Goal: Task Accomplishment & Management: Manage account settings

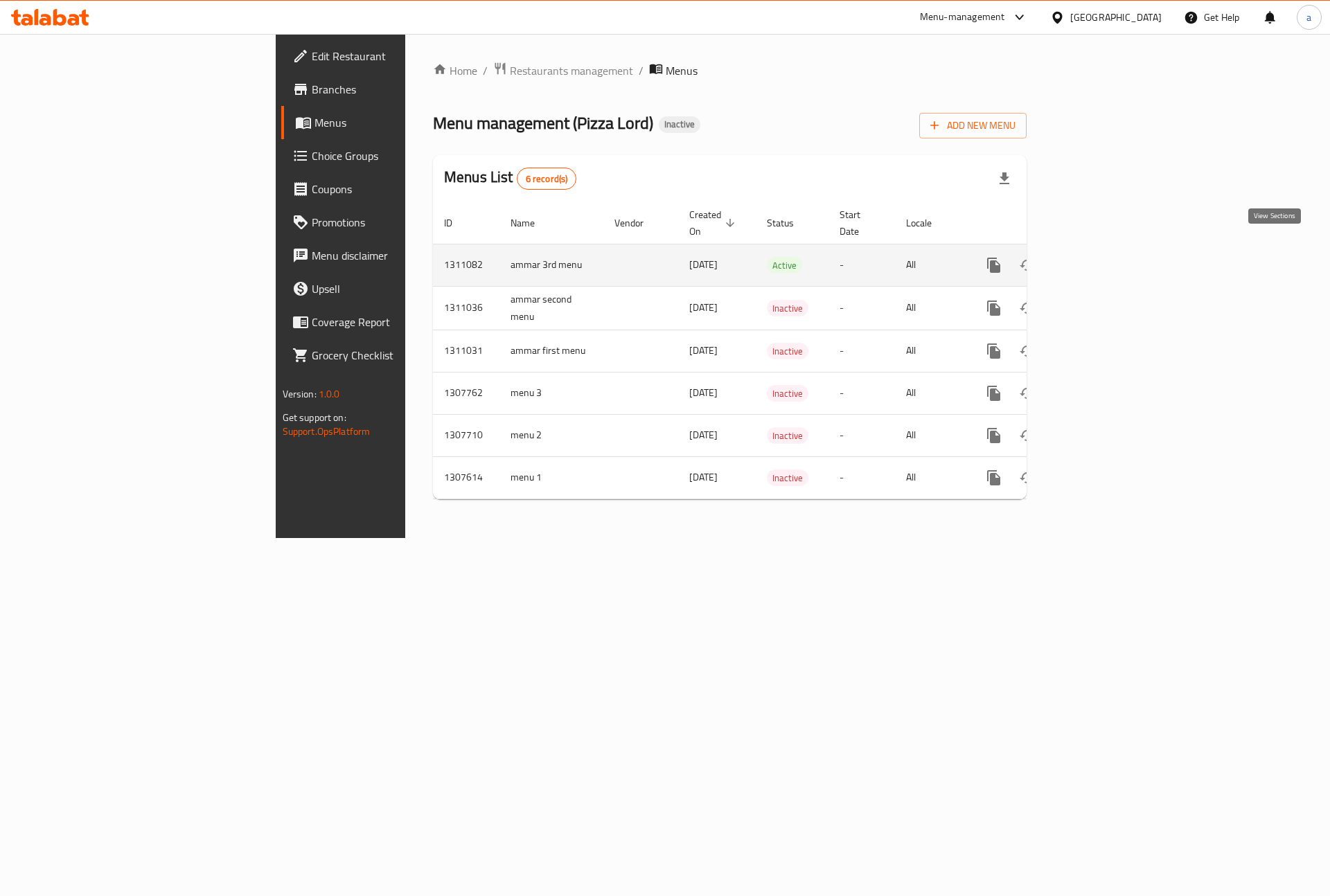
click at [1110, 252] on link "enhanced table" at bounding box center [1094, 265] width 34 height 34
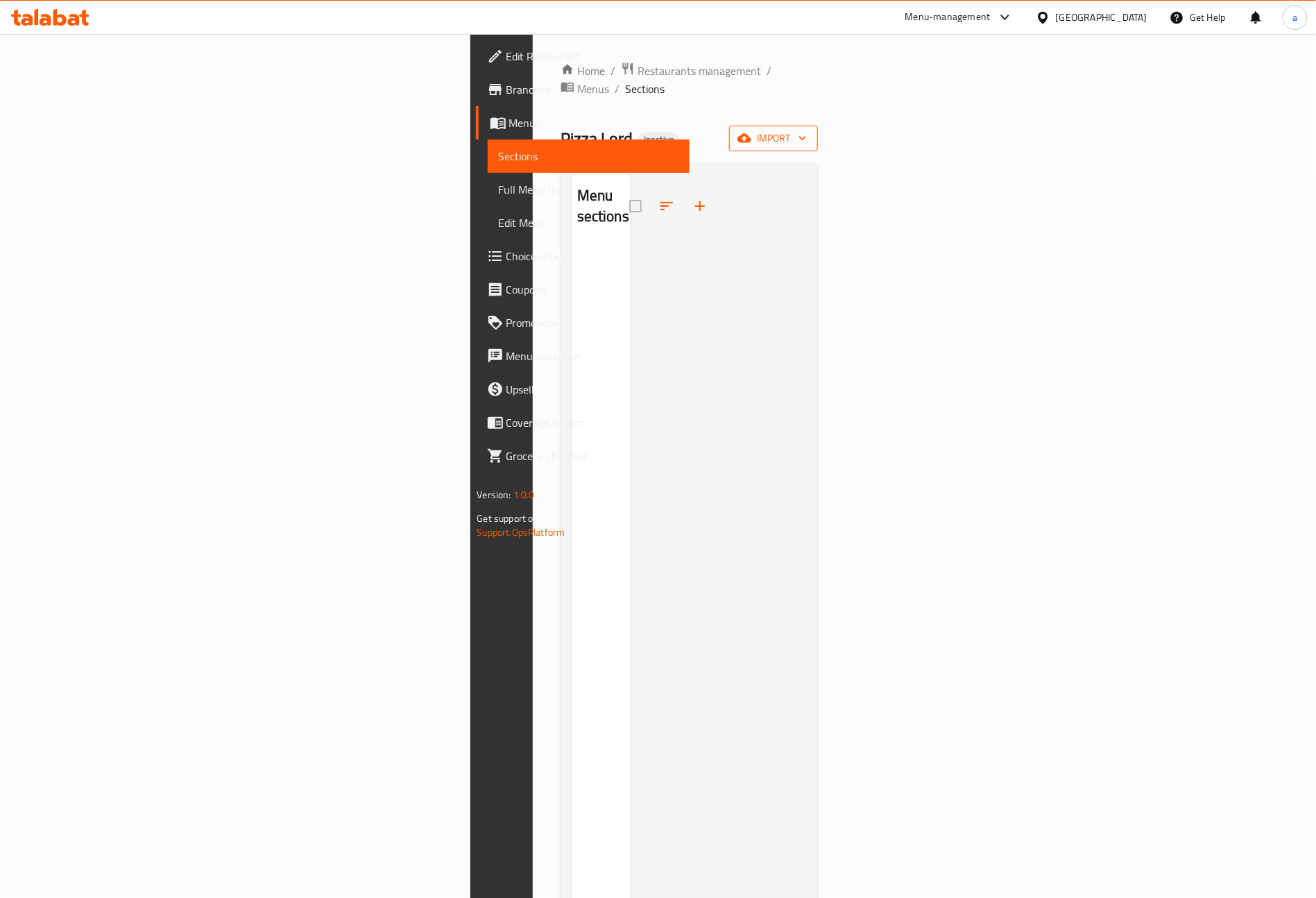
click at [807, 129] on span "import" at bounding box center [773, 138] width 66 height 17
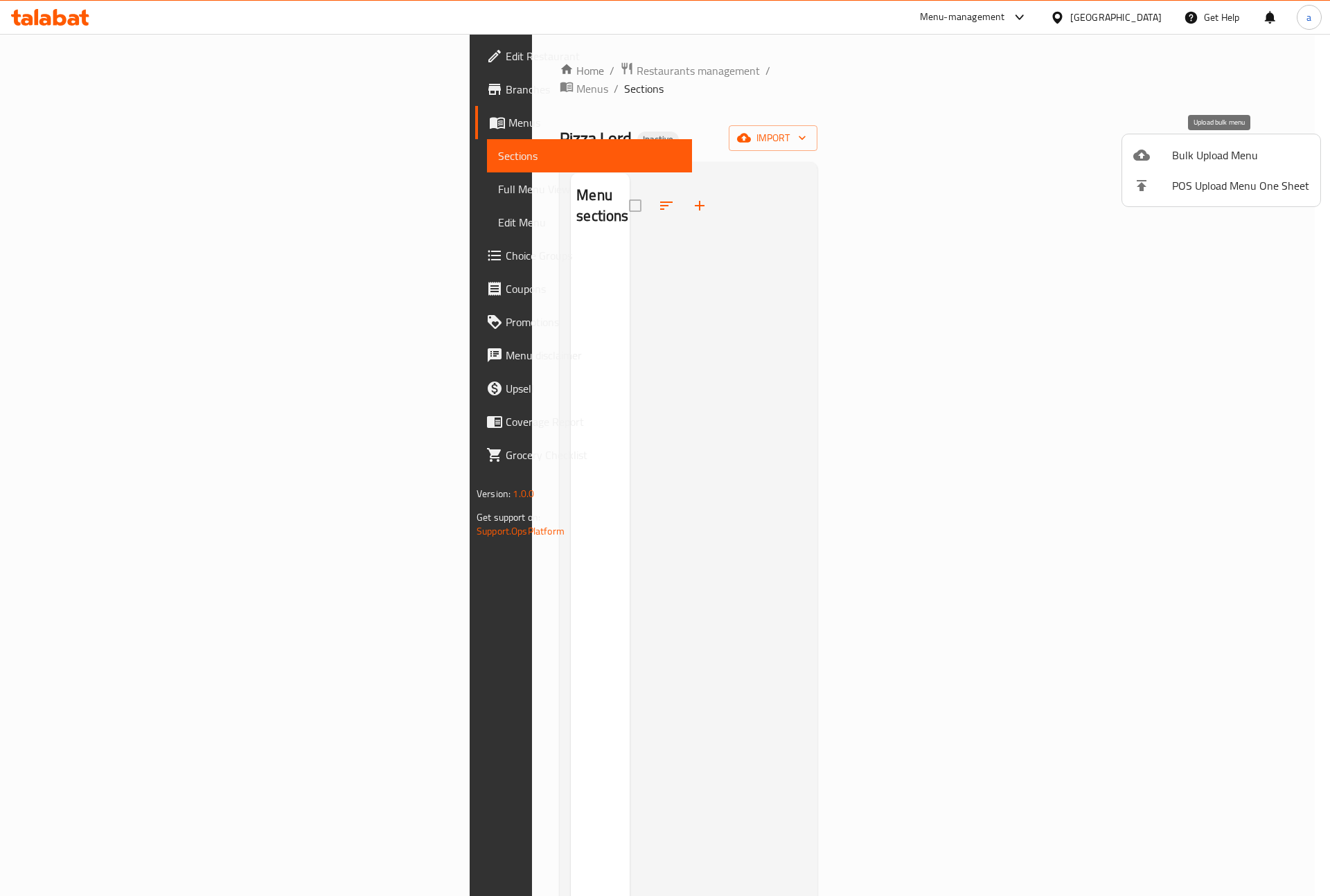
click at [1181, 156] on span "Bulk Upload Menu" at bounding box center [1241, 155] width 137 height 17
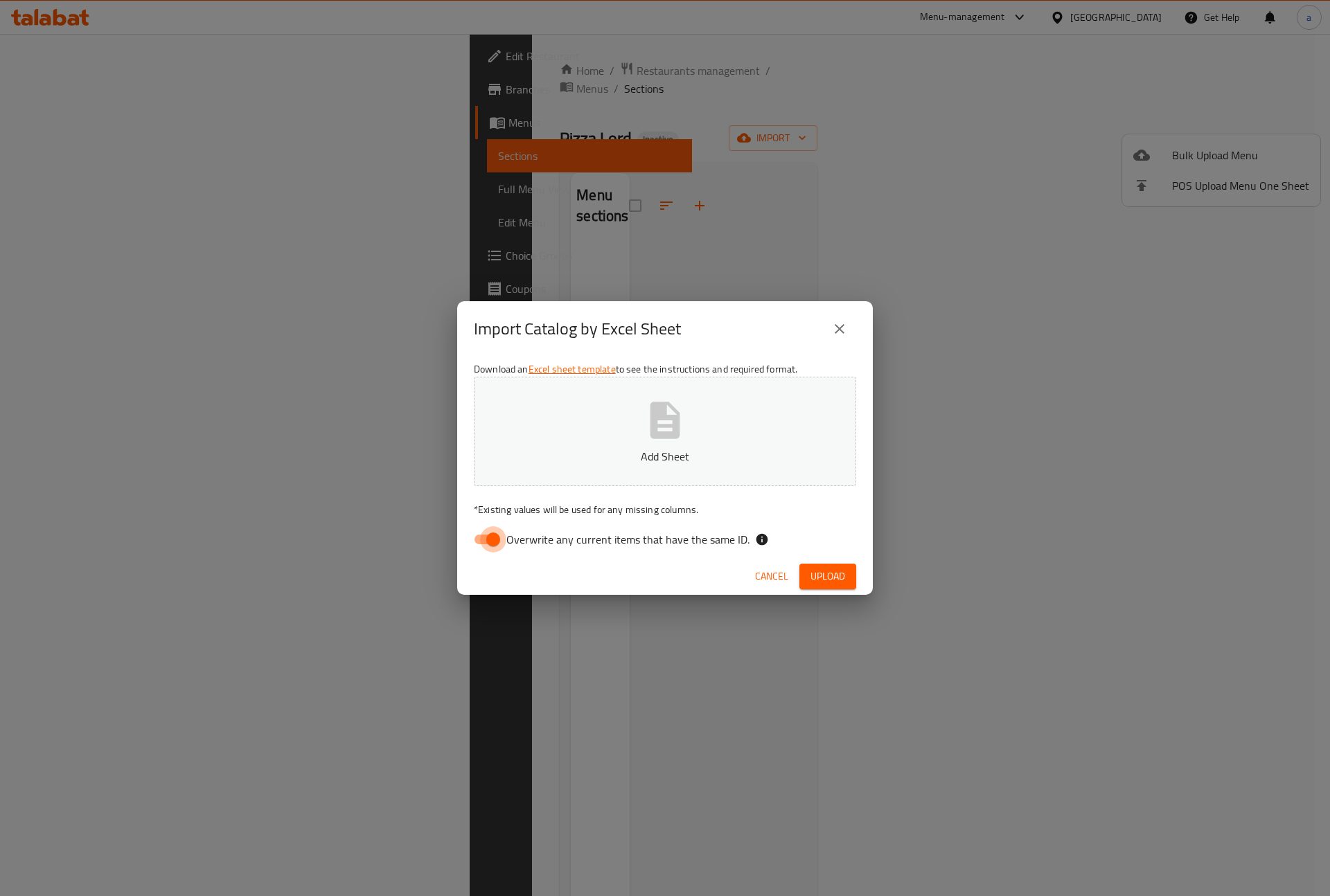
click at [485, 538] on input "Overwrite any current items that have the same ID." at bounding box center [492, 539] width 79 height 27
checkbox input "false"
click at [651, 413] on icon "button" at bounding box center [665, 420] width 30 height 37
click at [828, 580] on span "Upload" at bounding box center [828, 576] width 35 height 17
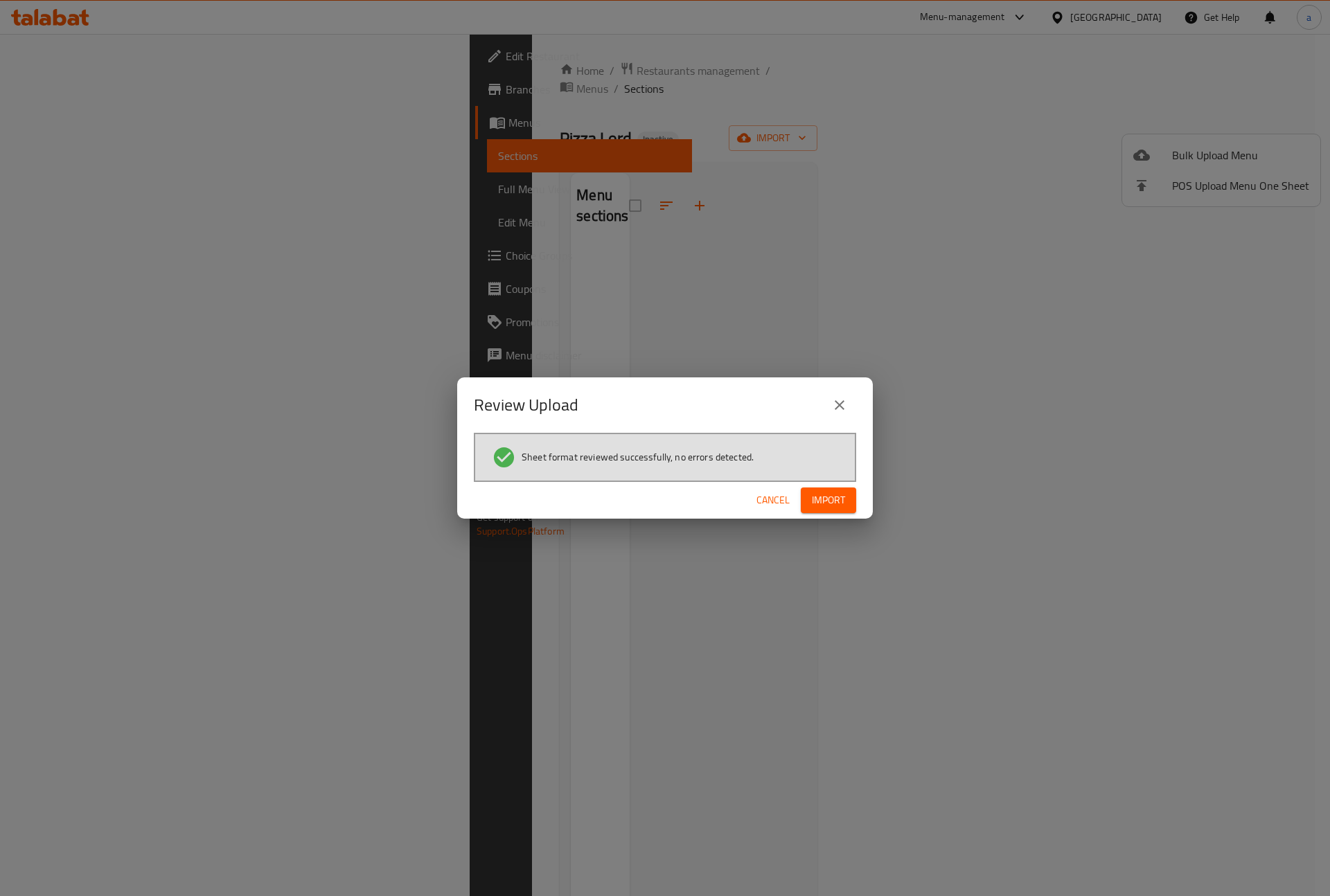
click at [821, 506] on span "Import" at bounding box center [828, 500] width 34 height 17
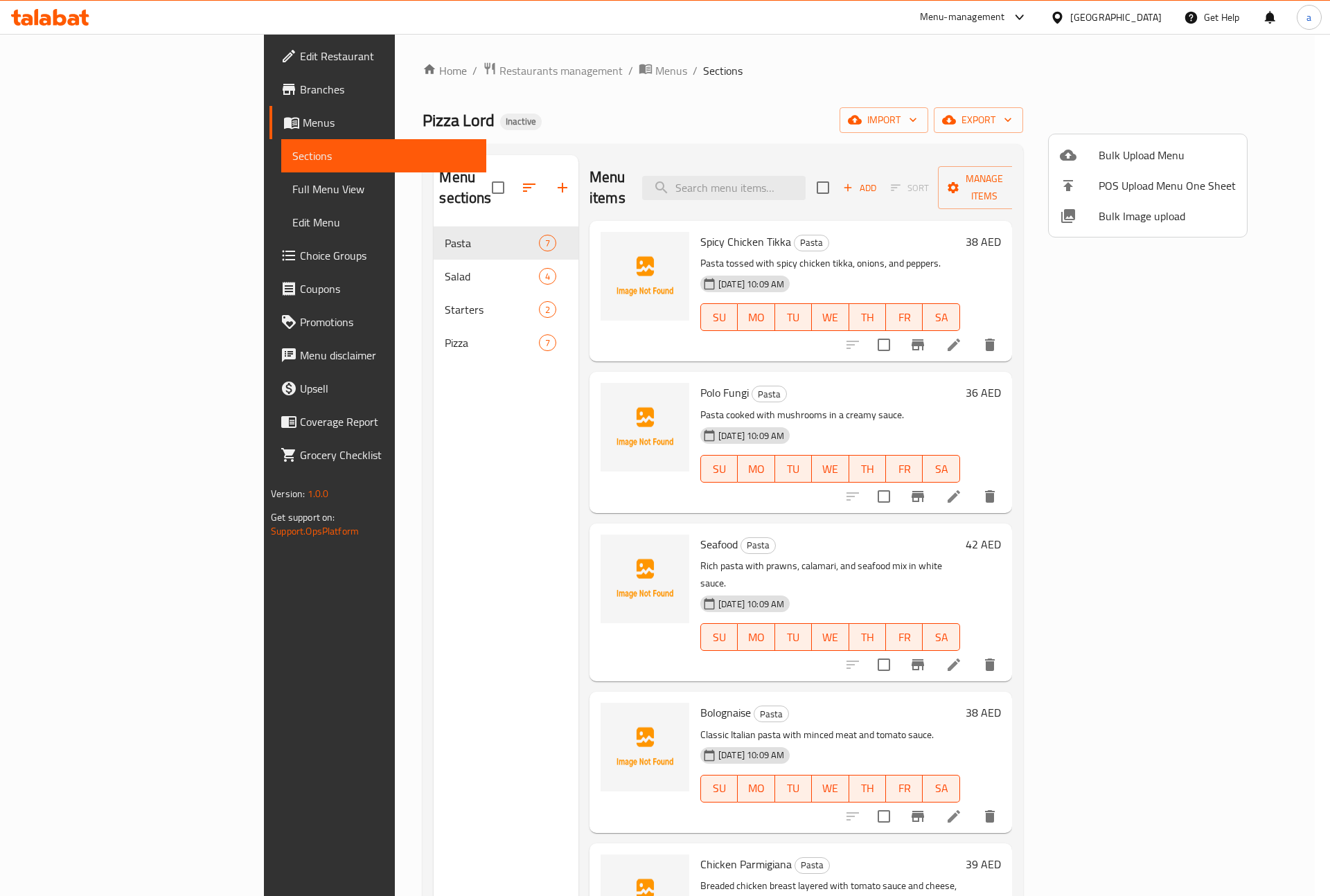
click at [996, 107] on div at bounding box center [665, 448] width 1330 height 896
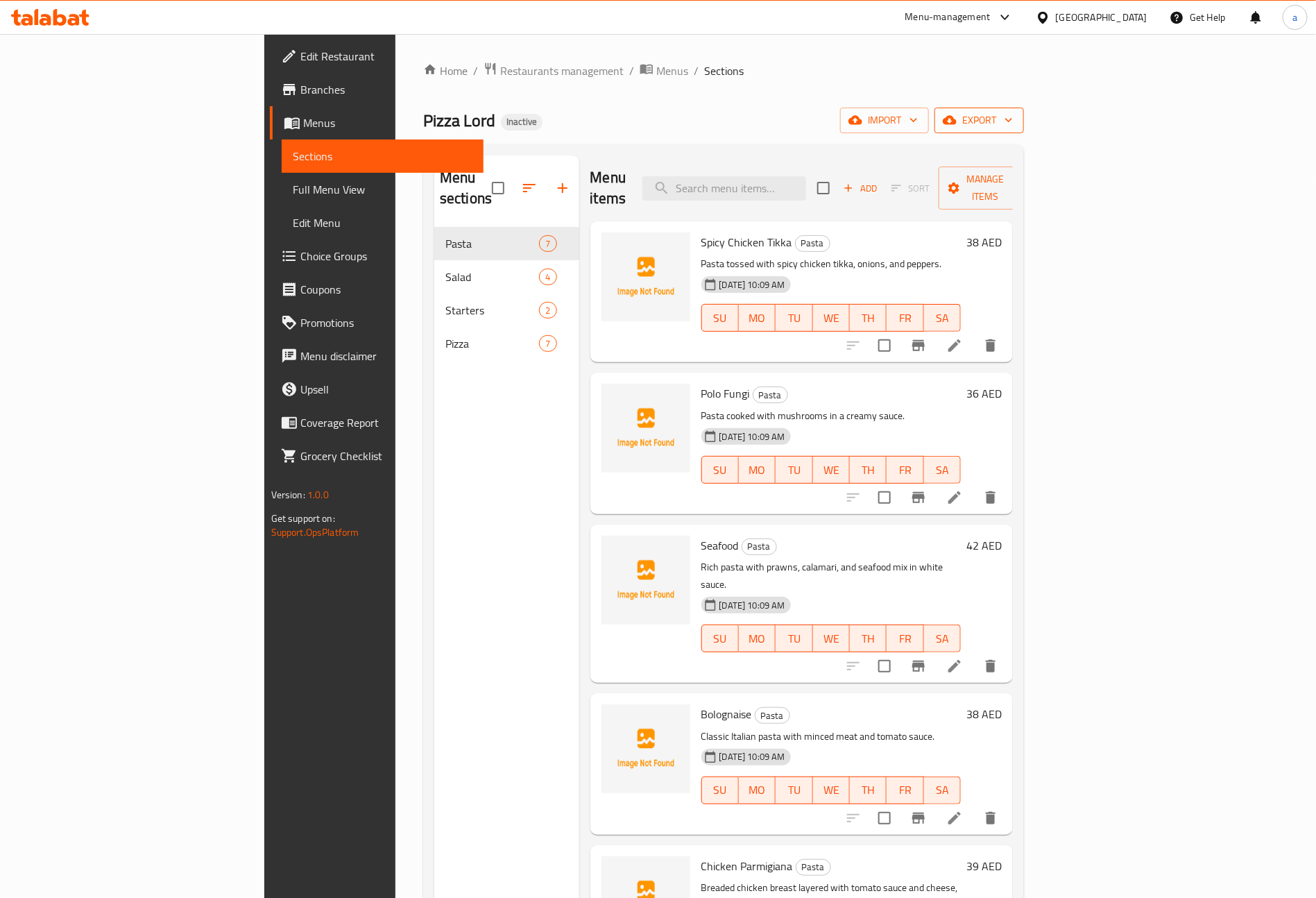
click at [1024, 129] on button "export" at bounding box center [979, 120] width 90 height 26
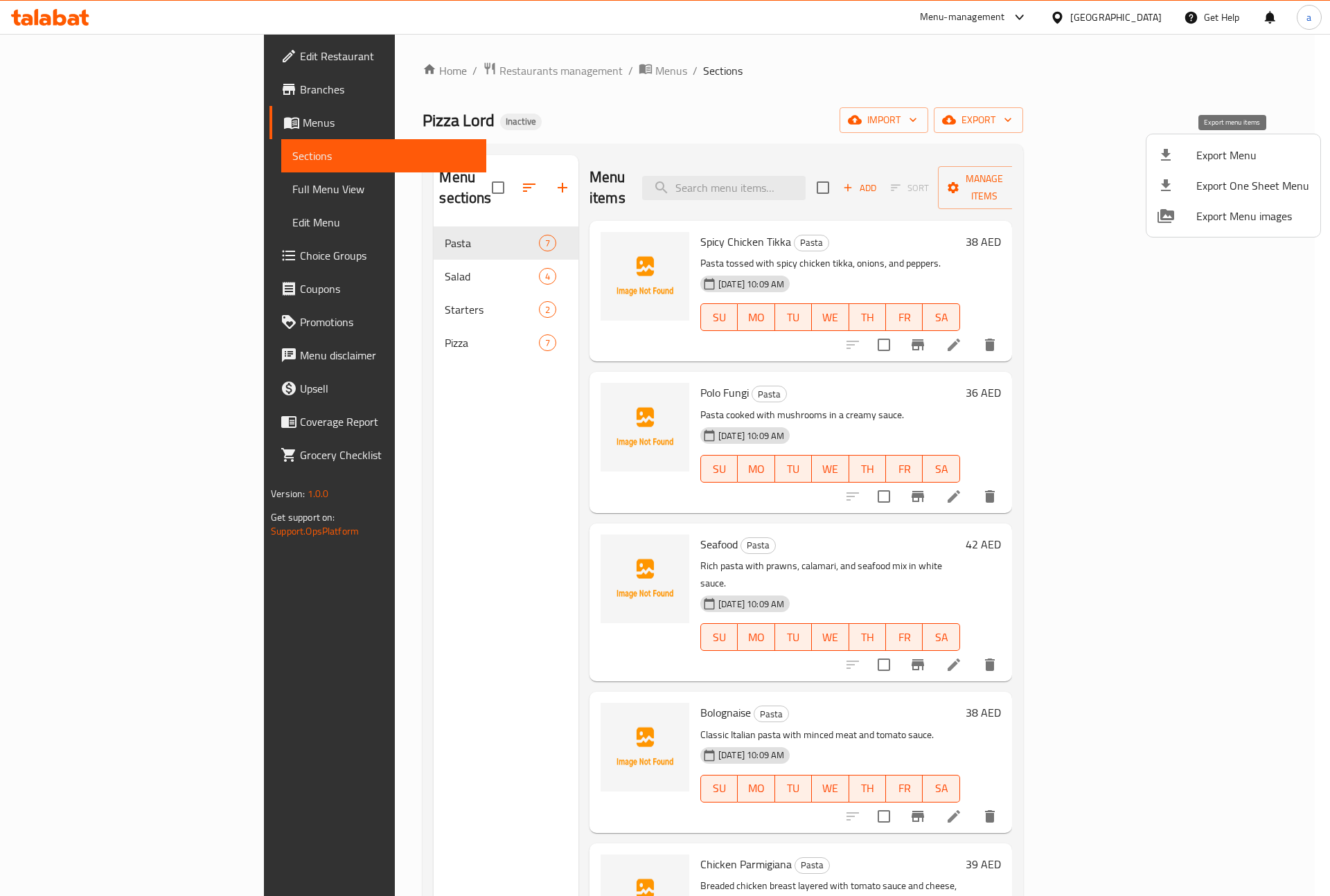
click at [1229, 161] on span "Export Menu" at bounding box center [1252, 155] width 113 height 17
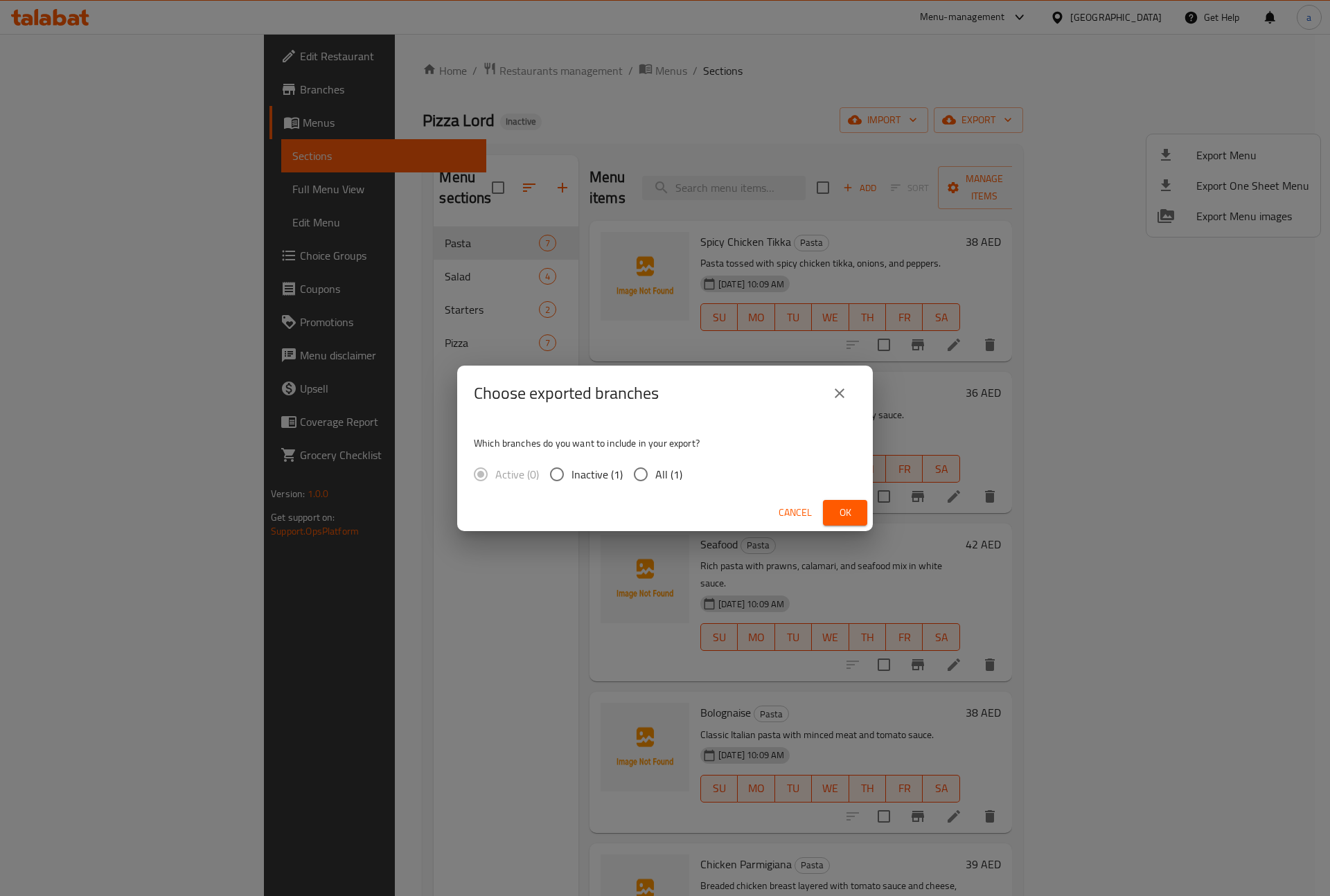
click at [676, 467] on span "All (1)" at bounding box center [668, 474] width 27 height 17
click at [655, 467] on input "All (1)" at bounding box center [641, 474] width 29 height 29
radio input "true"
click at [856, 509] on button "Ok" at bounding box center [845, 513] width 44 height 26
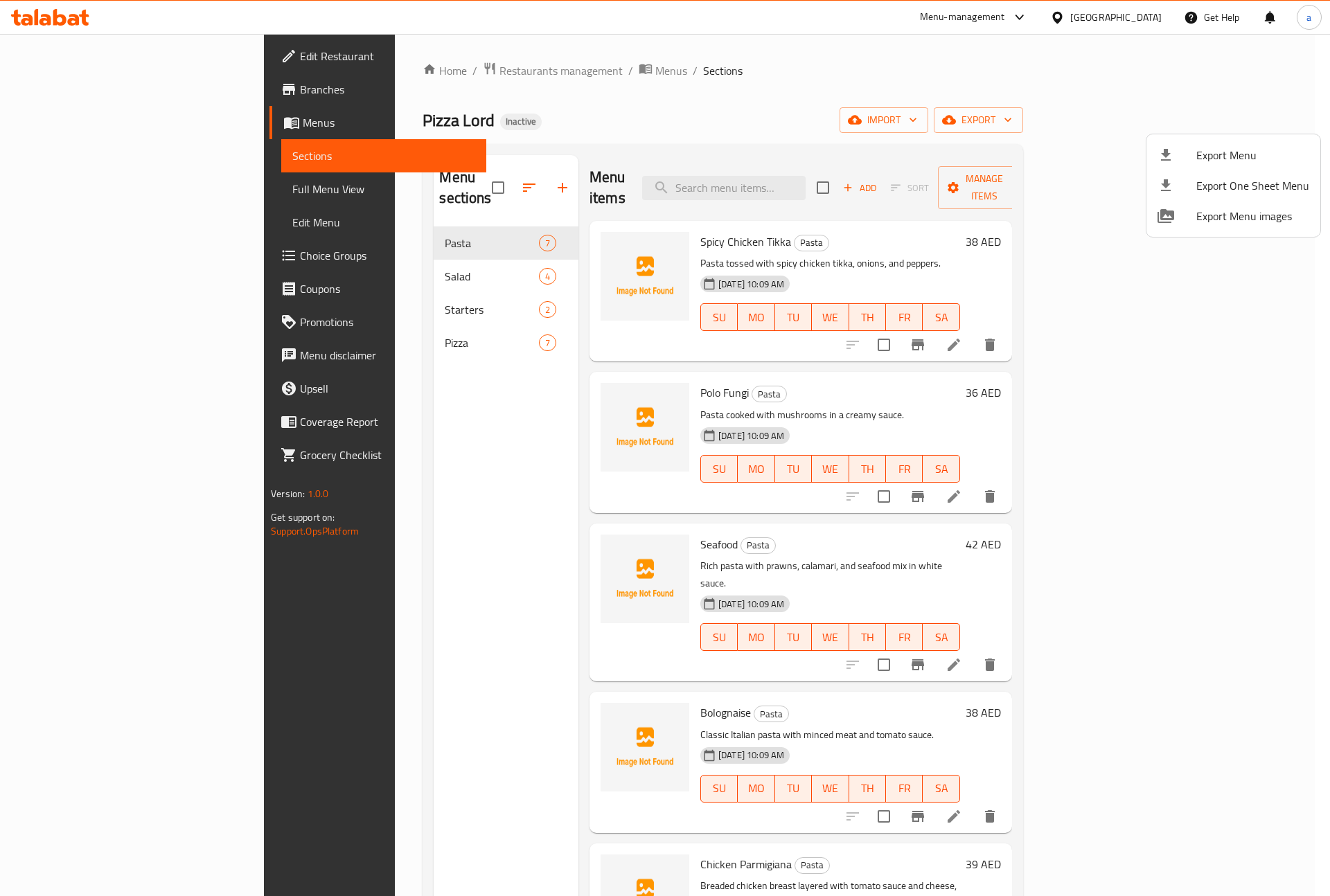
click at [749, 57] on div at bounding box center [665, 448] width 1330 height 896
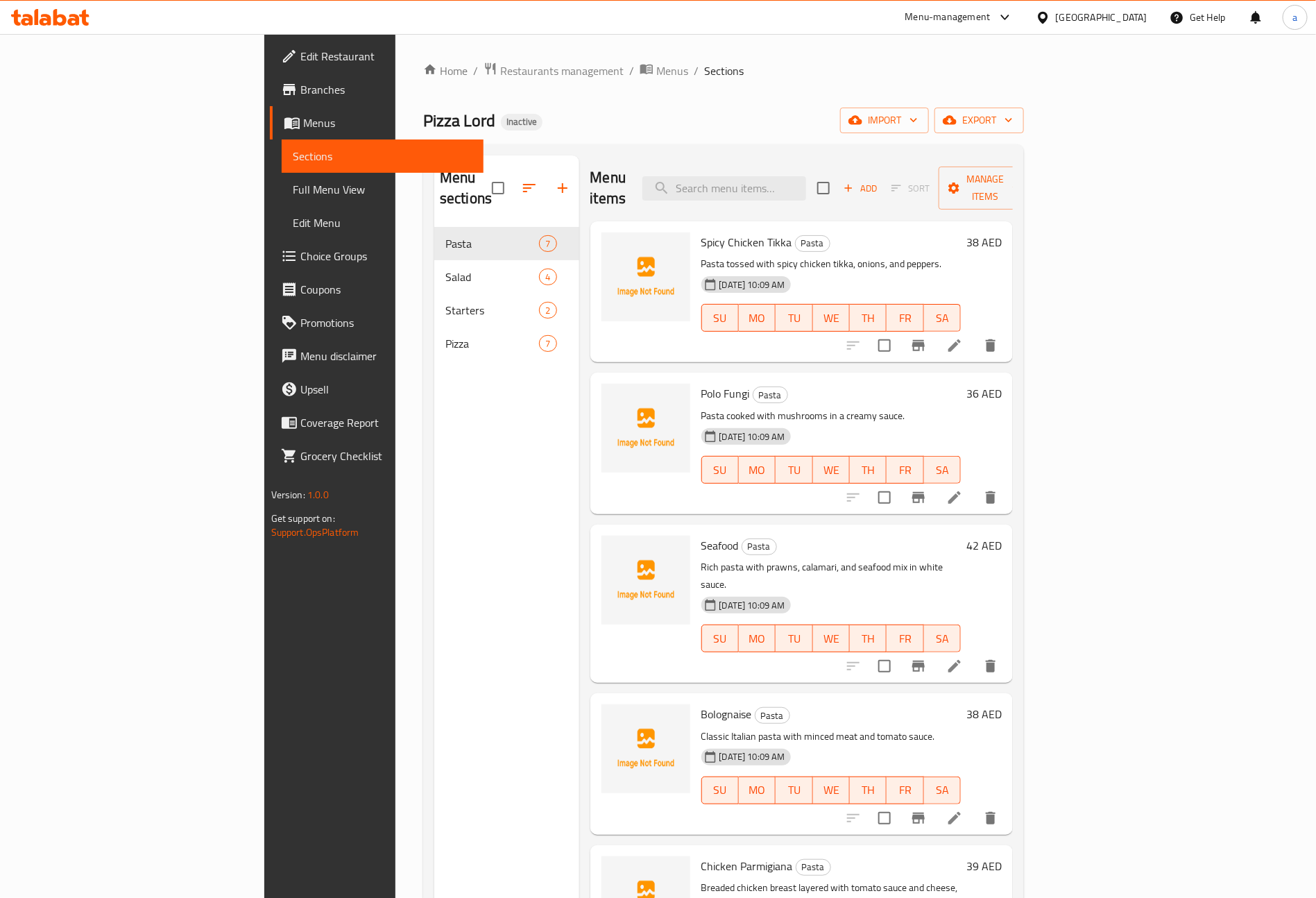
click at [303, 129] on span "Menus" at bounding box center [388, 123] width 170 height 17
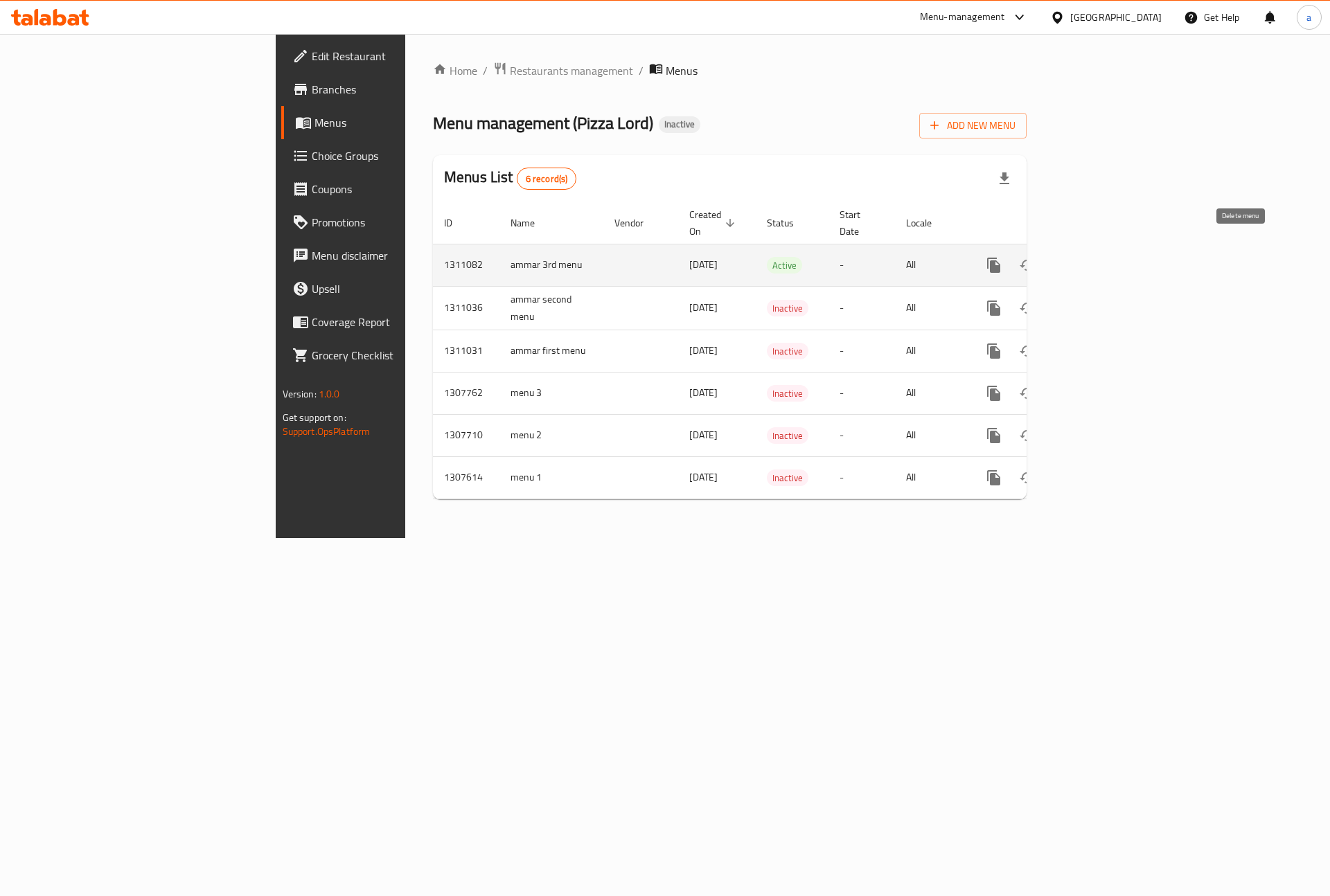
click at [1065, 259] on icon "enhanced table" at bounding box center [1060, 265] width 10 height 13
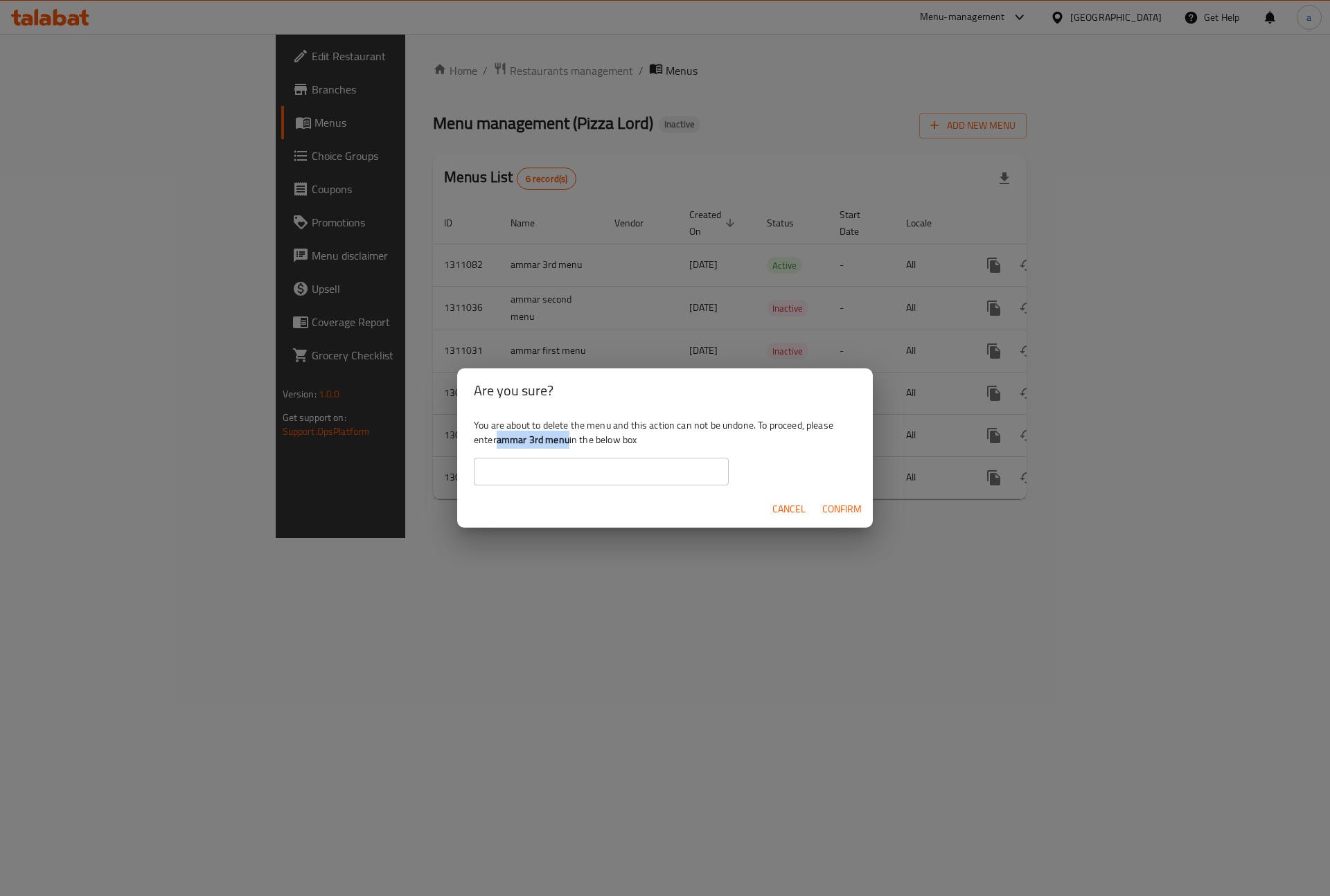
drag, startPoint x: 499, startPoint y: 441, endPoint x: 569, endPoint y: 435, distance: 70.3
click at [569, 435] on b "ammar 3rd menu" at bounding box center [533, 440] width 73 height 18
copy b "ammar 3rd menu"
click at [542, 469] on input "text" at bounding box center [601, 471] width 255 height 28
paste input "ammar 3rd menu"
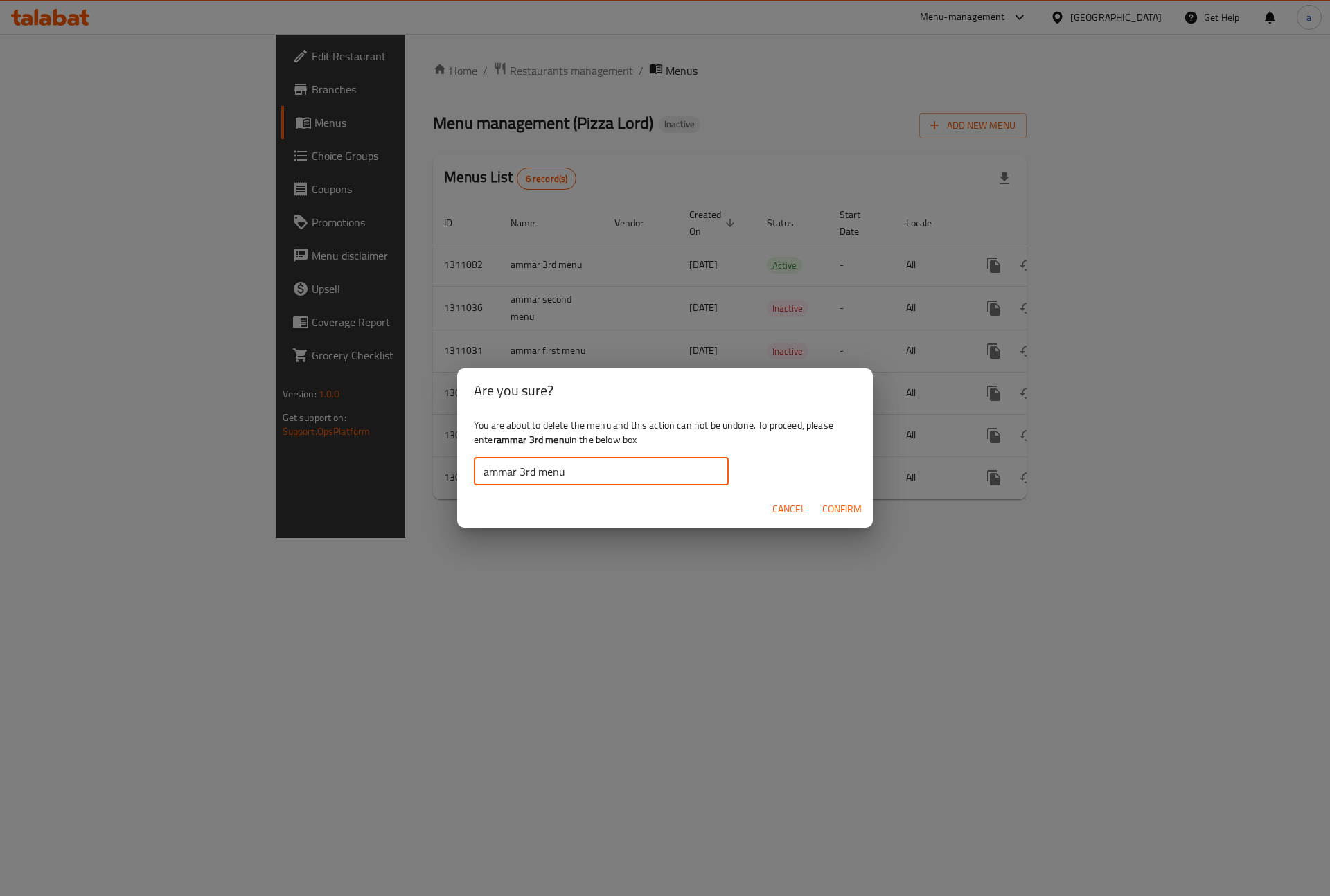
type input "ammar 3rd menu"
click at [842, 497] on button "Confirm" at bounding box center [842, 509] width 50 height 26
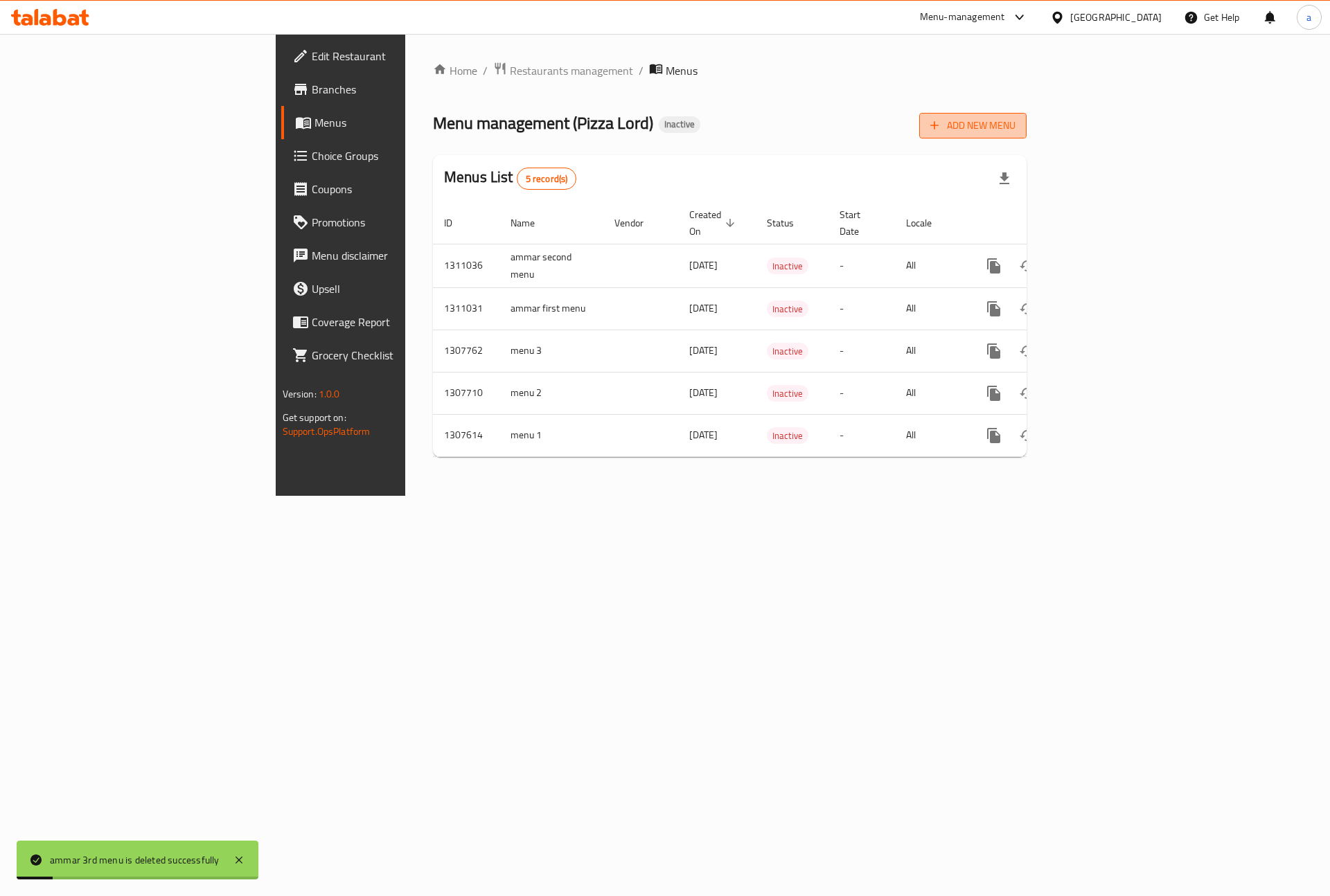
click at [1015, 119] on span "Add New Menu" at bounding box center [972, 126] width 85 height 17
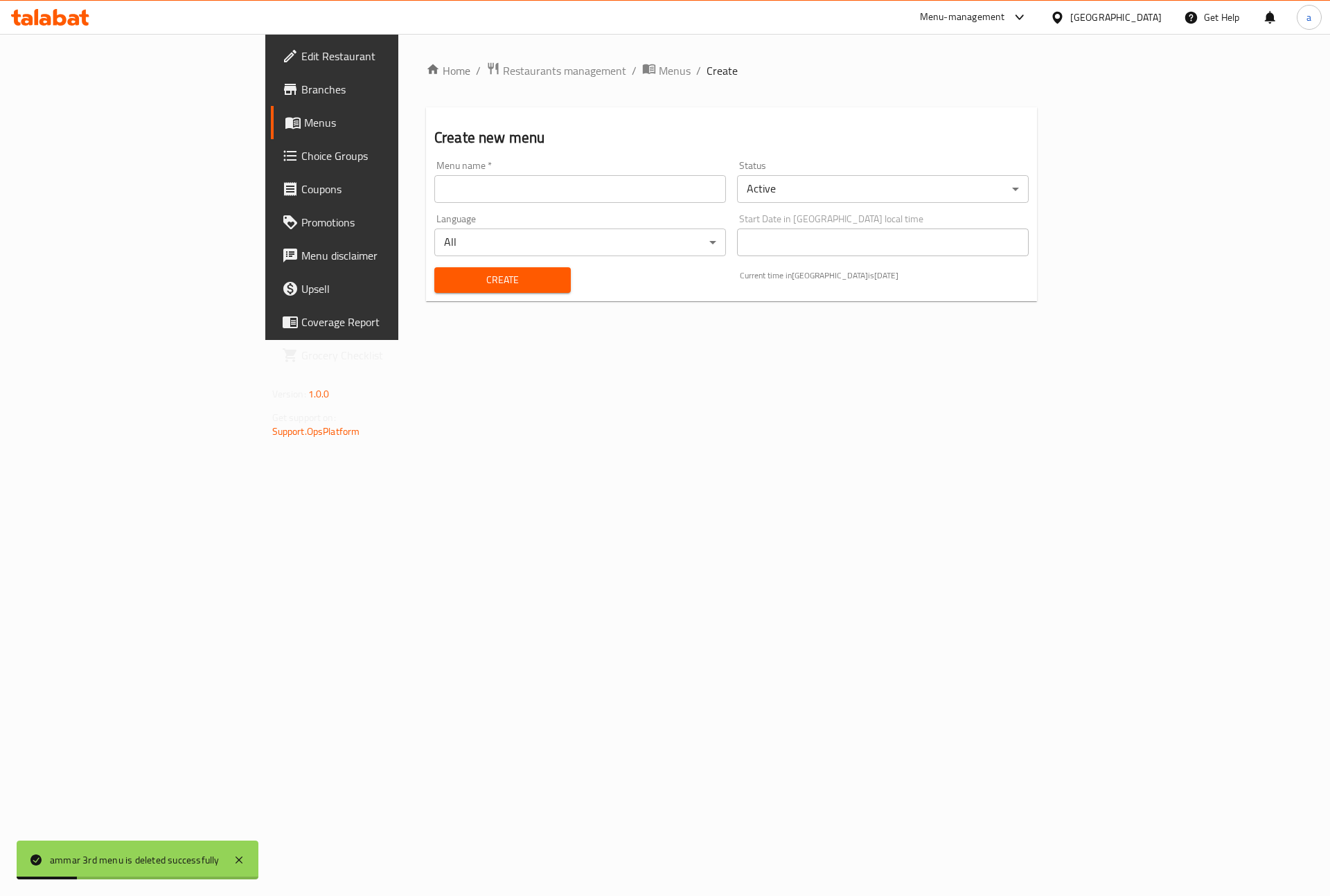
click at [522, 193] on input "text" at bounding box center [580, 189] width 291 height 28
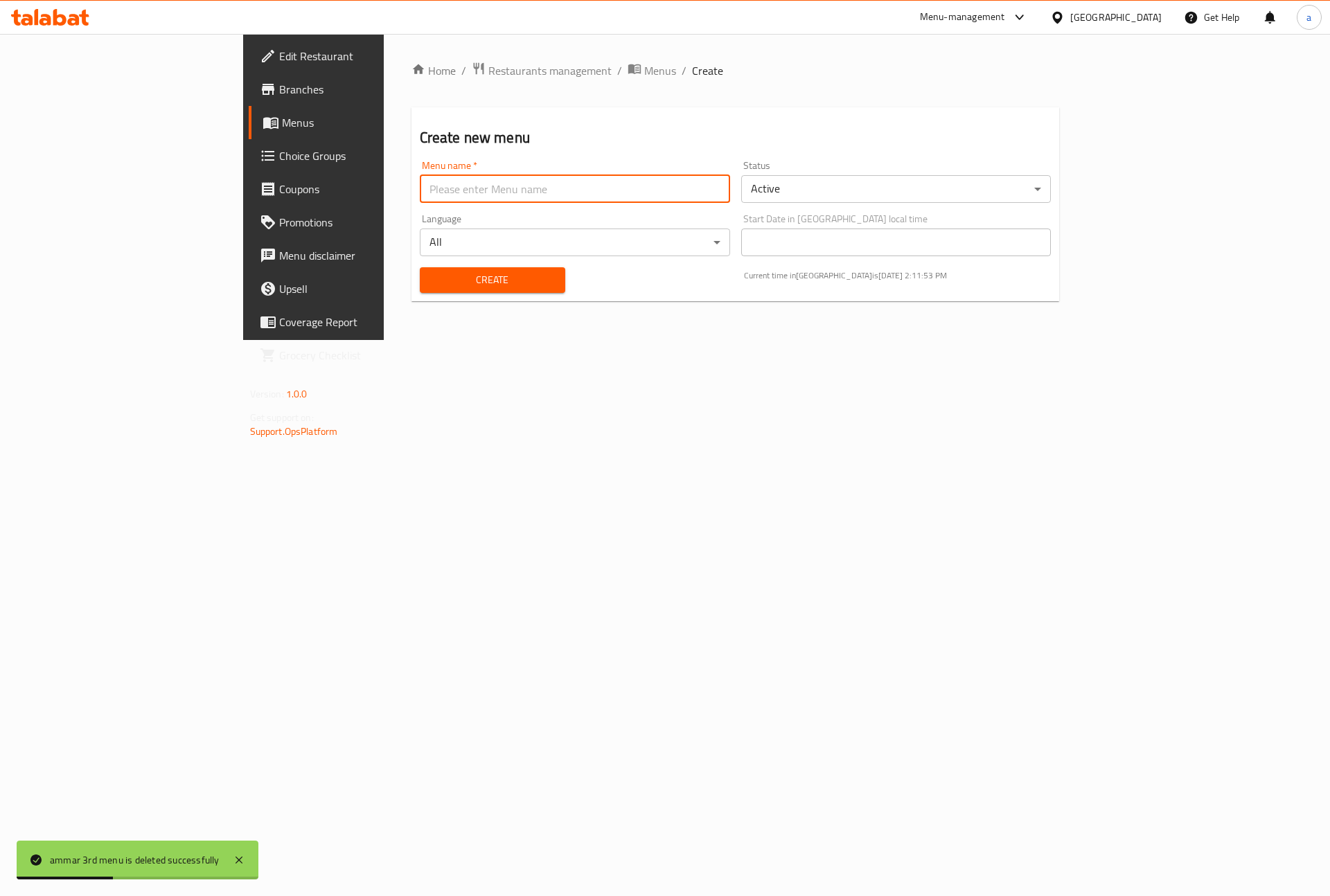
type input "ش"
type input "ammar 3rd menu"
click at [432, 283] on span "Create" at bounding box center [492, 280] width 123 height 17
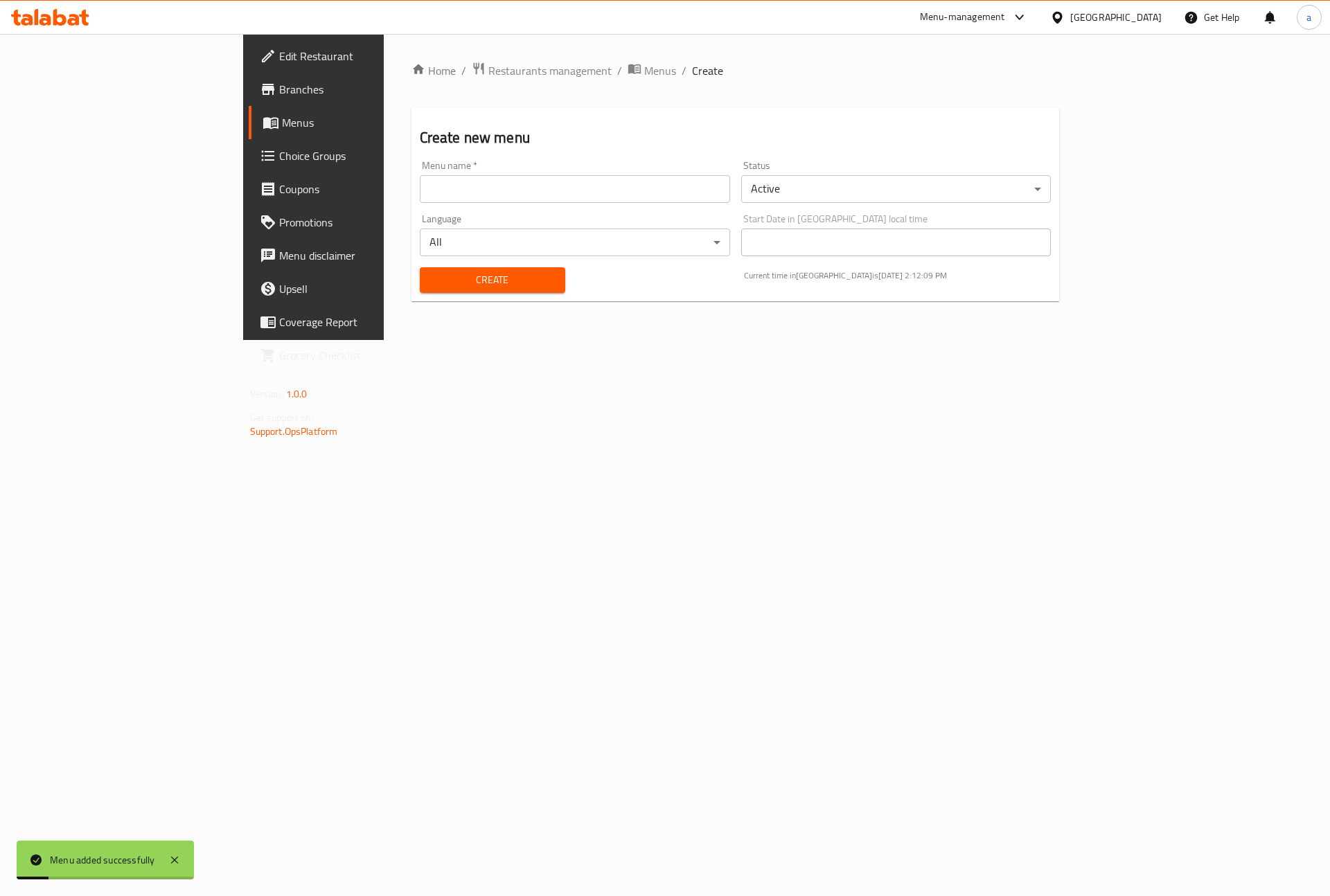
click at [263, 127] on icon at bounding box center [271, 124] width 15 height 12
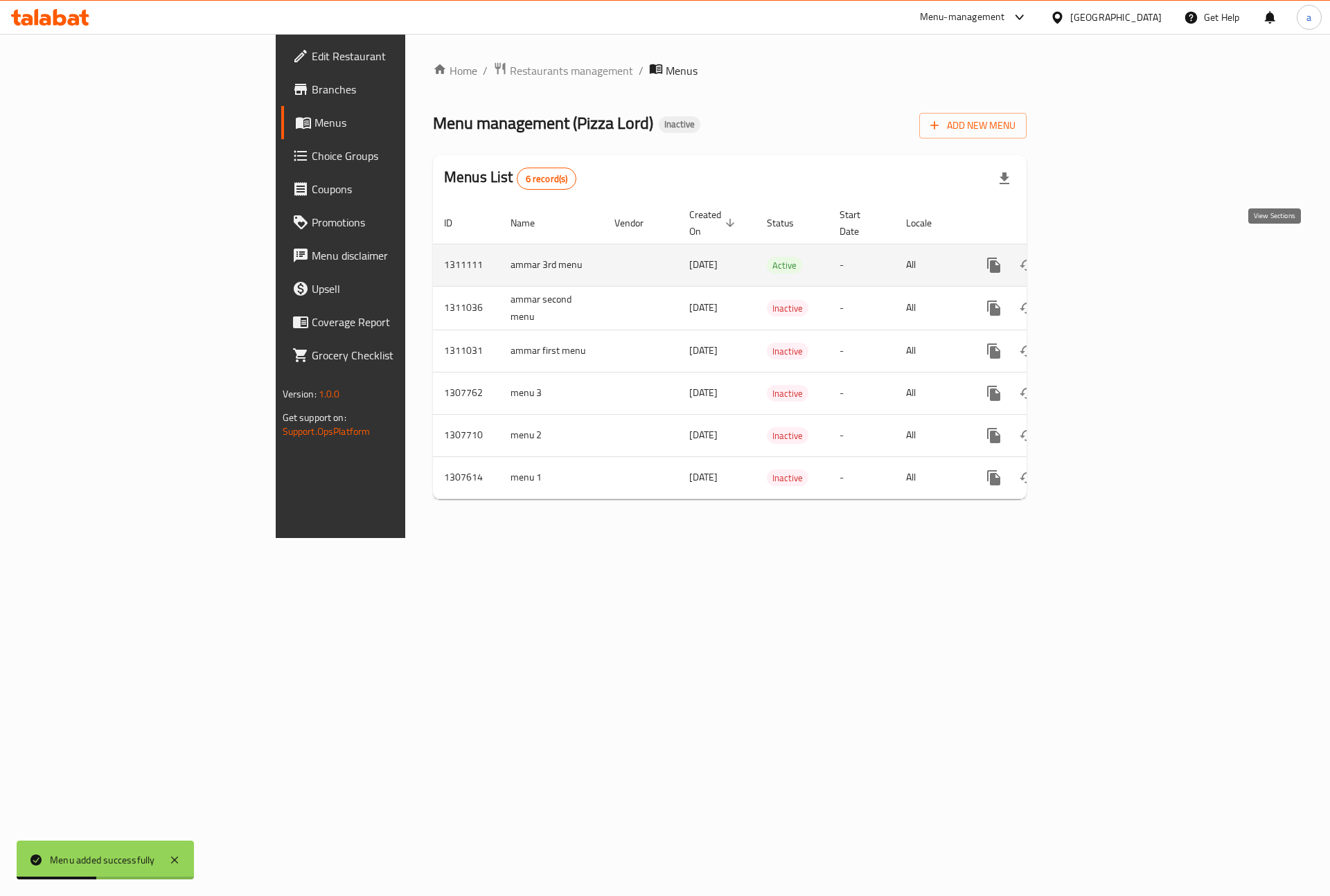
click at [1110, 254] on link "enhanced table" at bounding box center [1094, 265] width 34 height 34
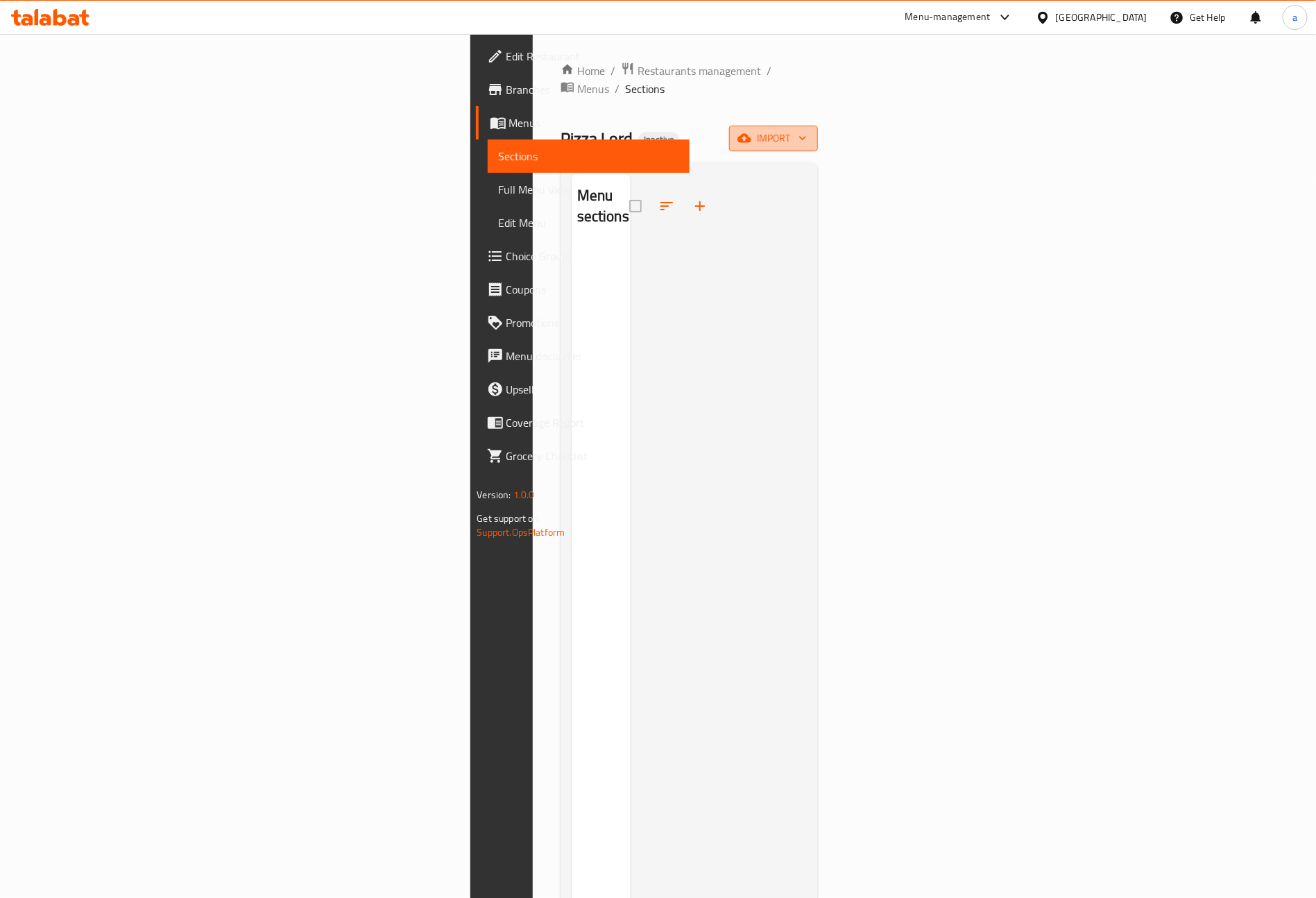
click at [807, 129] on span "import" at bounding box center [773, 138] width 66 height 17
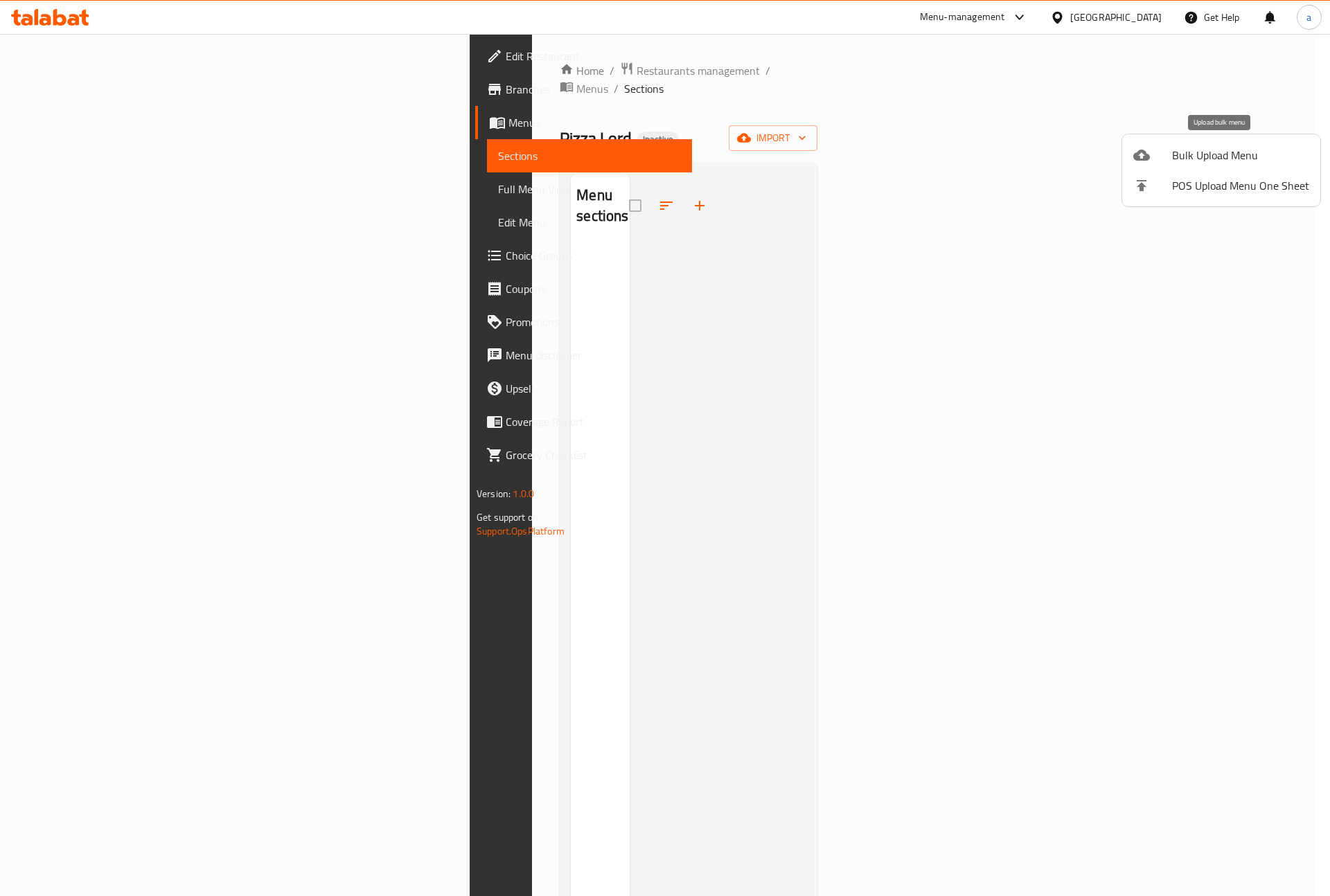
click at [1197, 154] on span "Bulk Upload Menu" at bounding box center [1241, 155] width 137 height 17
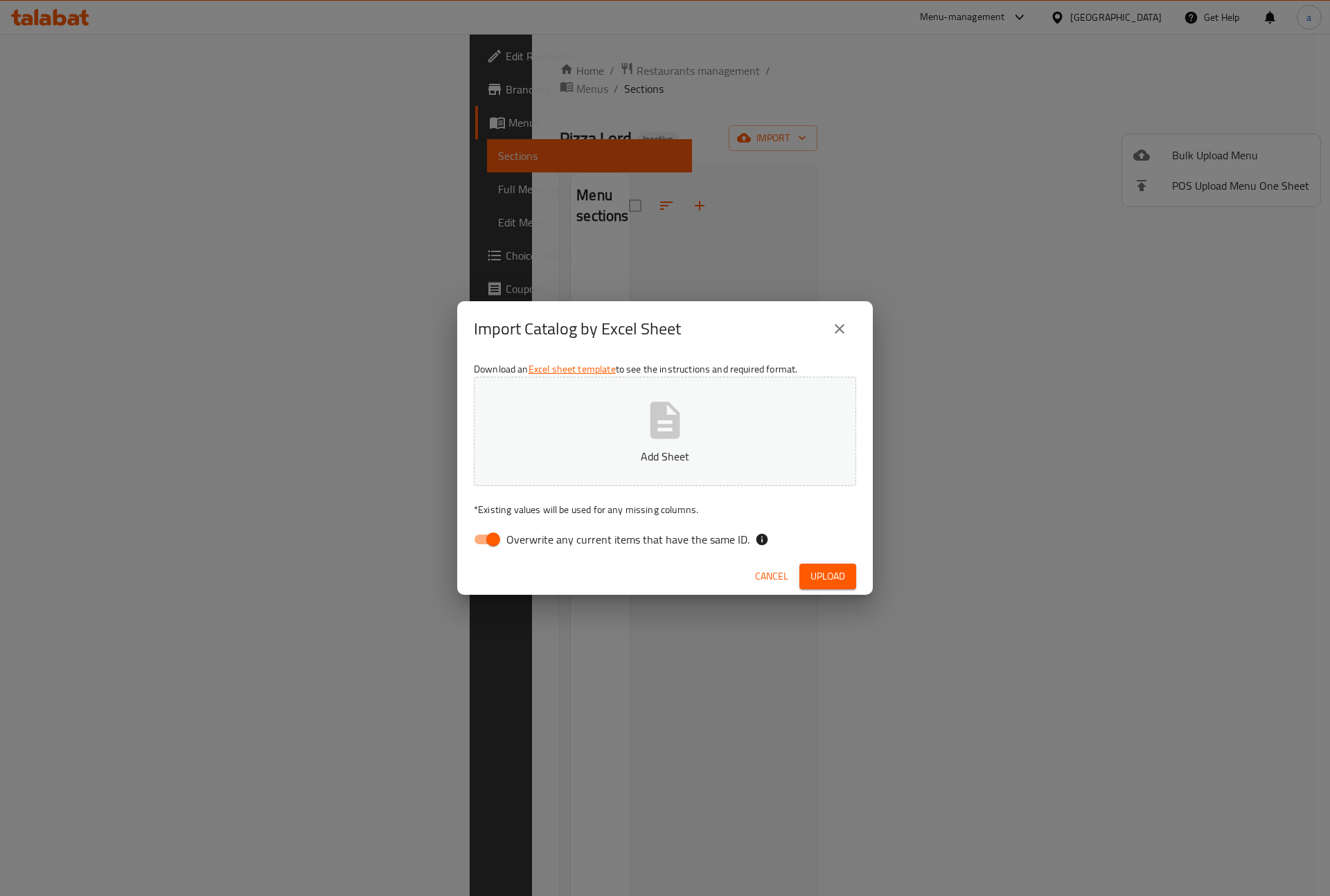
click at [485, 543] on input "Overwrite any current items that have the same ID." at bounding box center [492, 539] width 79 height 27
checkbox input "false"
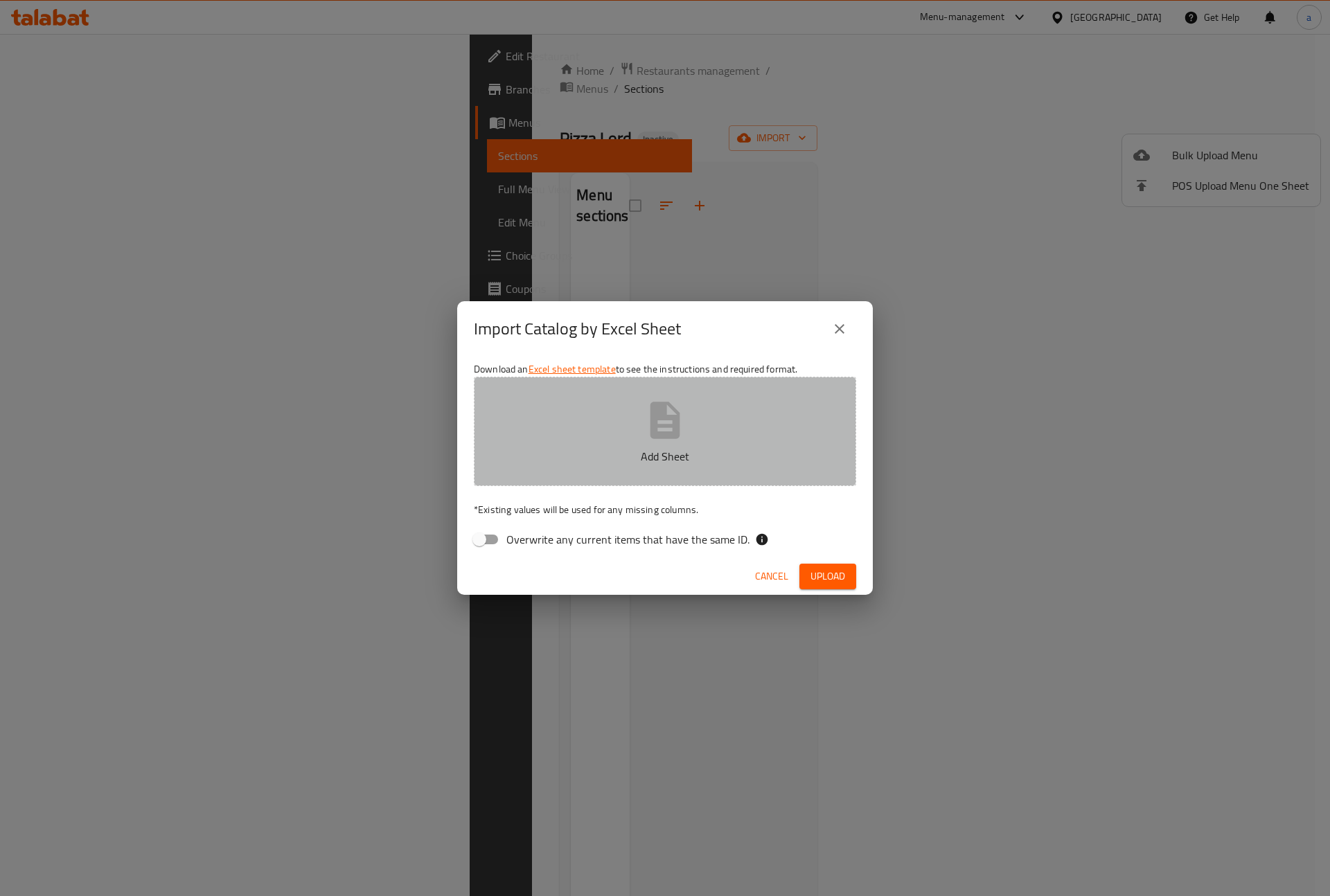
click at [631, 432] on button "Add Sheet" at bounding box center [664, 431] width 382 height 110
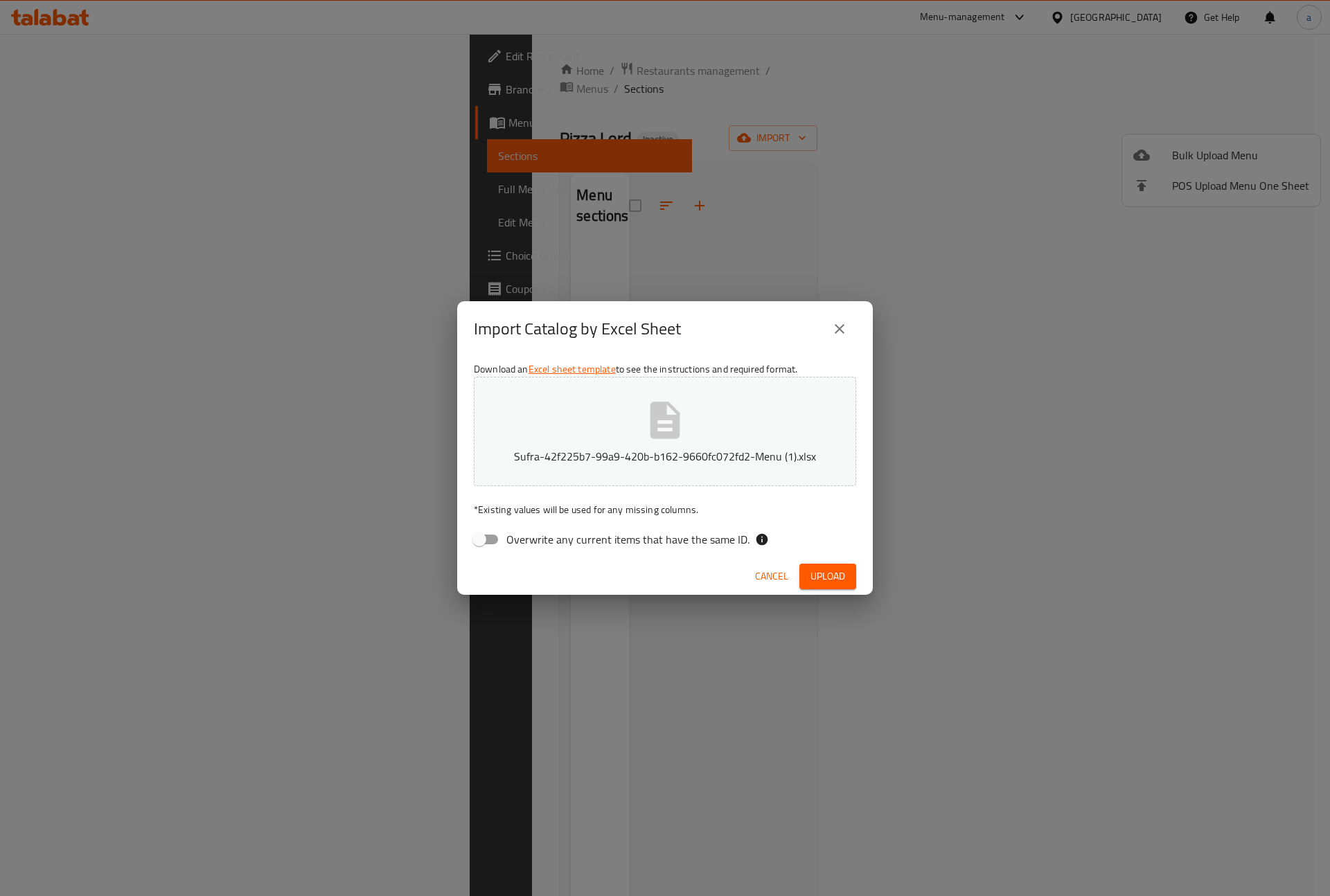
click at [829, 574] on span "Upload" at bounding box center [828, 576] width 35 height 17
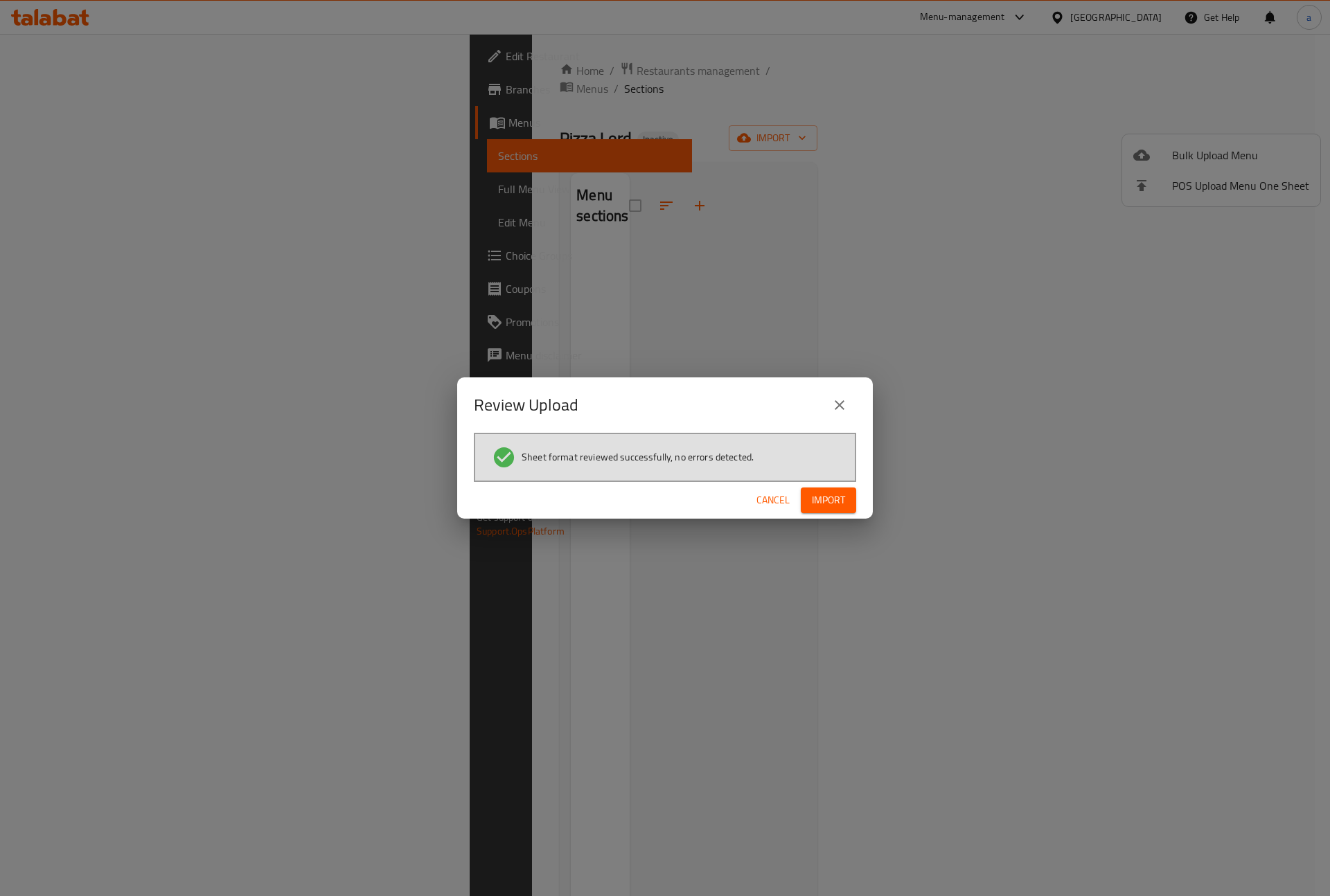
click at [817, 501] on span "Import" at bounding box center [828, 500] width 34 height 17
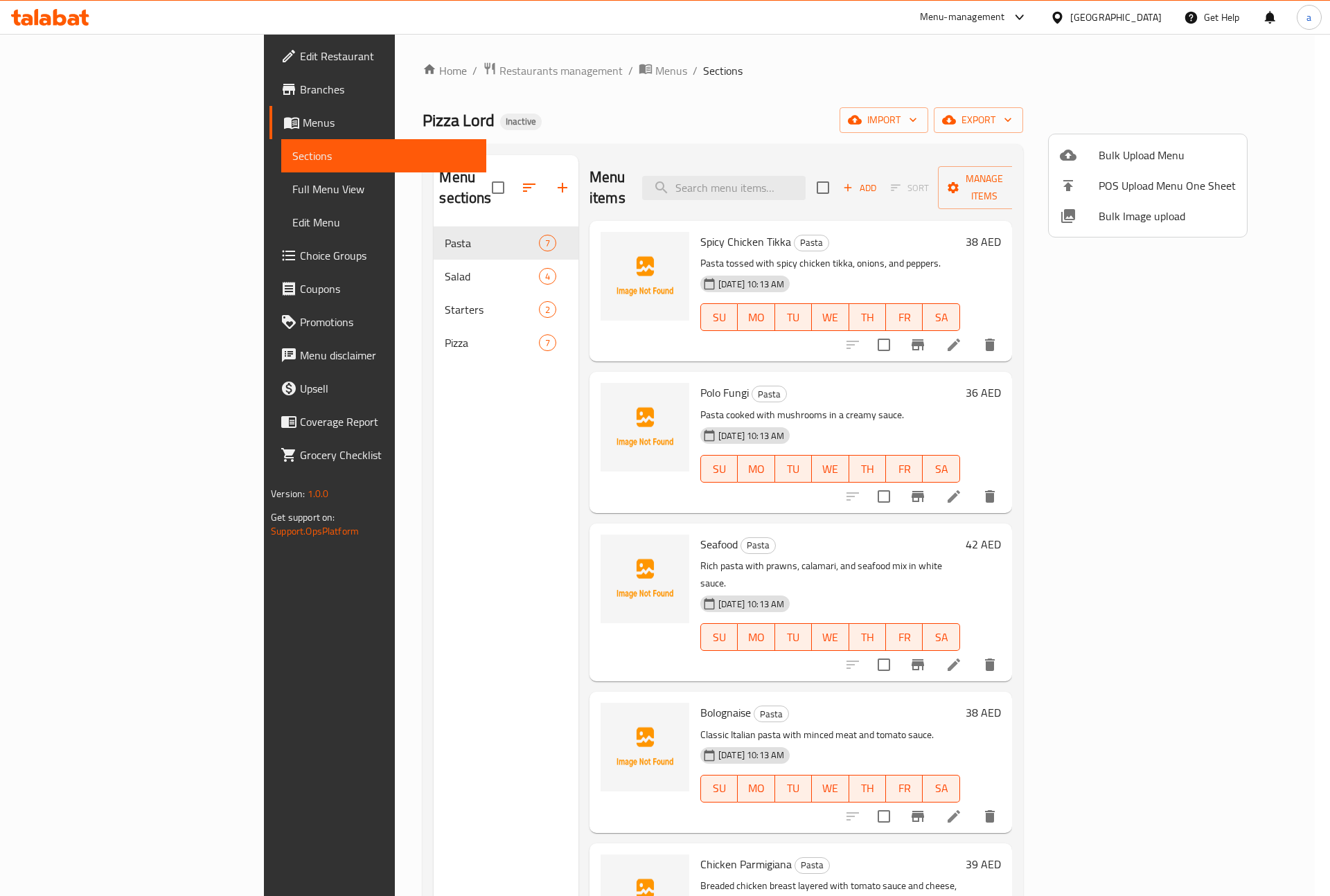
click at [907, 73] on div at bounding box center [665, 448] width 1330 height 896
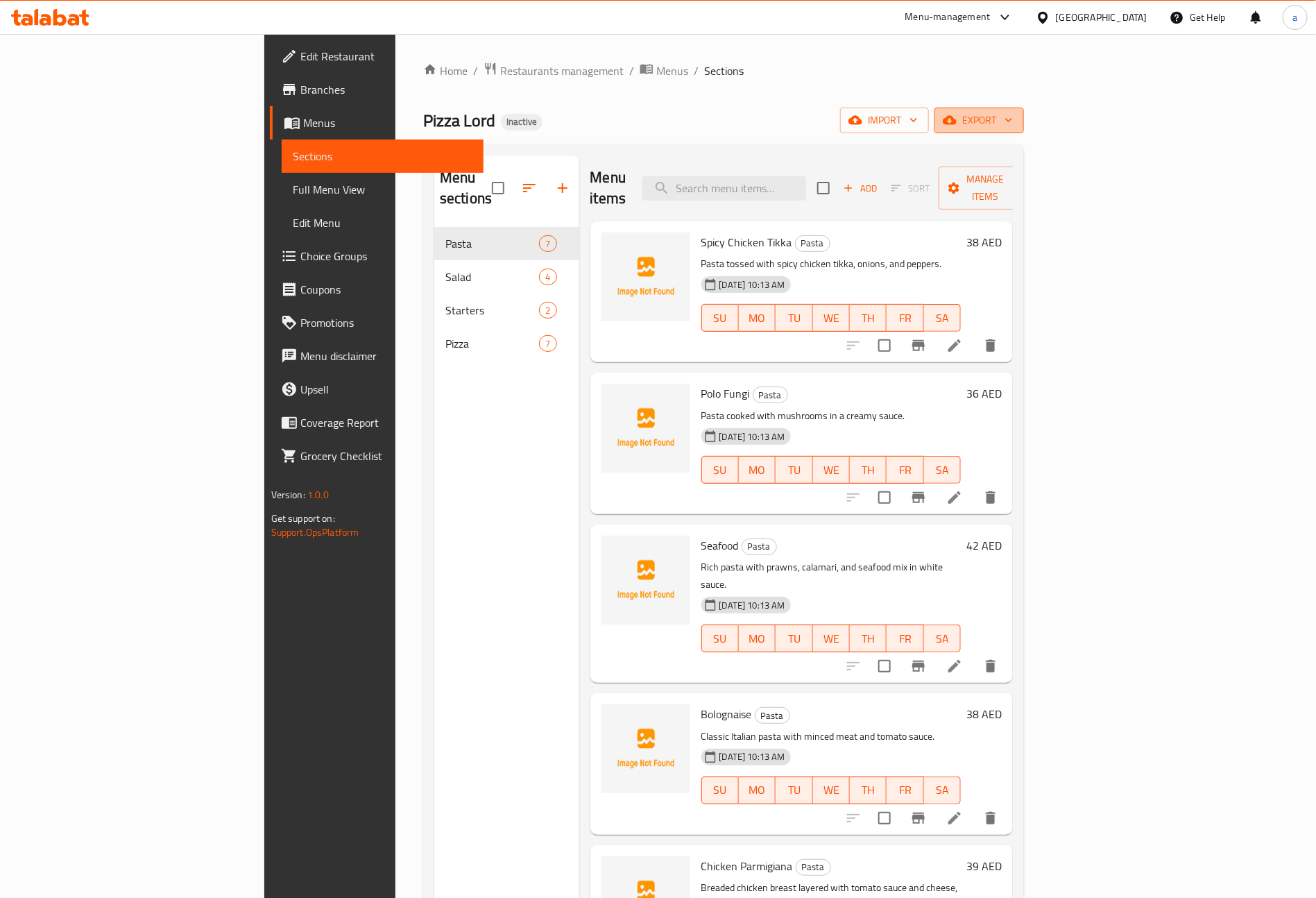
click at [1015, 115] on icon "button" at bounding box center [1009, 120] width 14 height 14
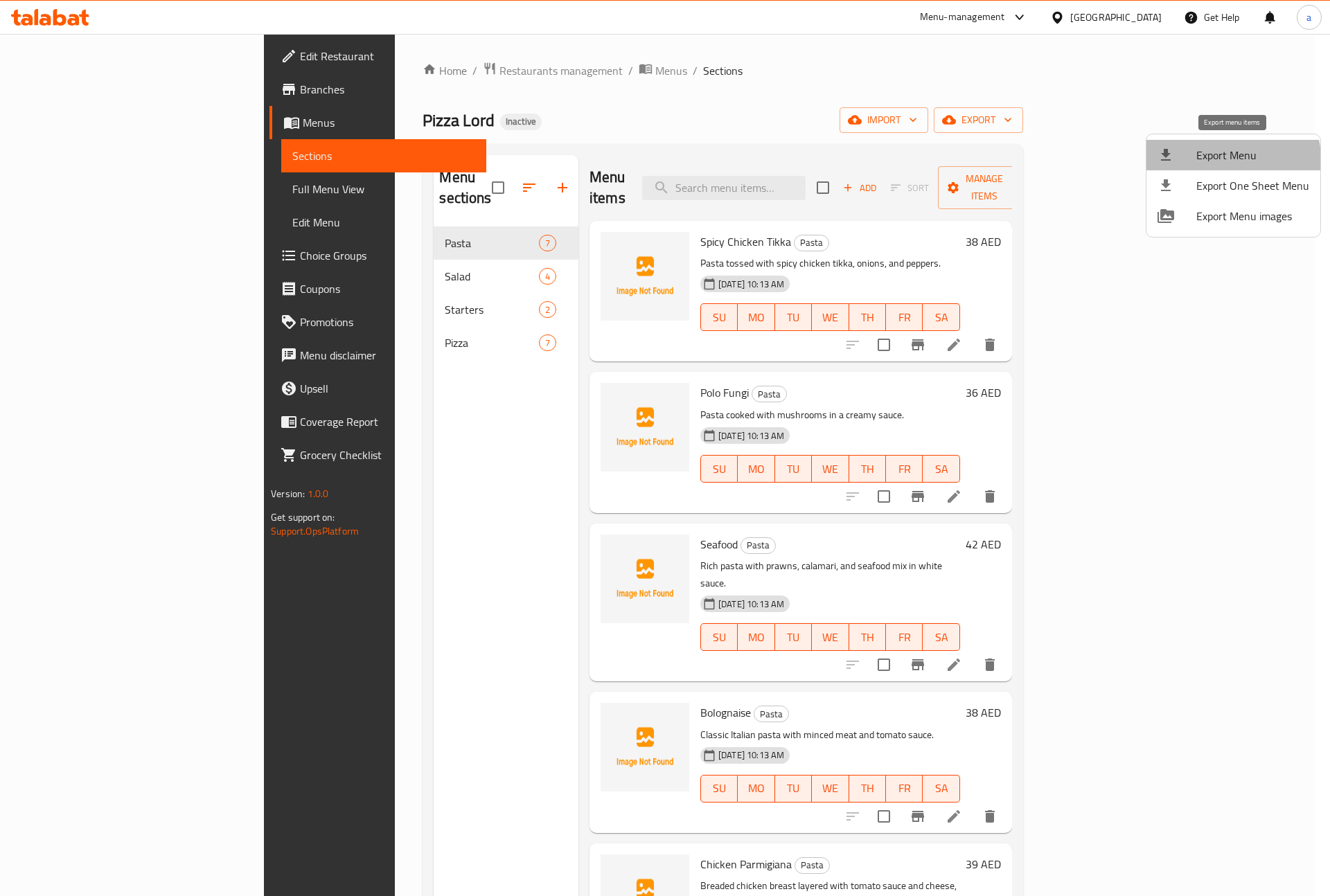
click at [1232, 159] on span "Export Menu" at bounding box center [1252, 155] width 113 height 17
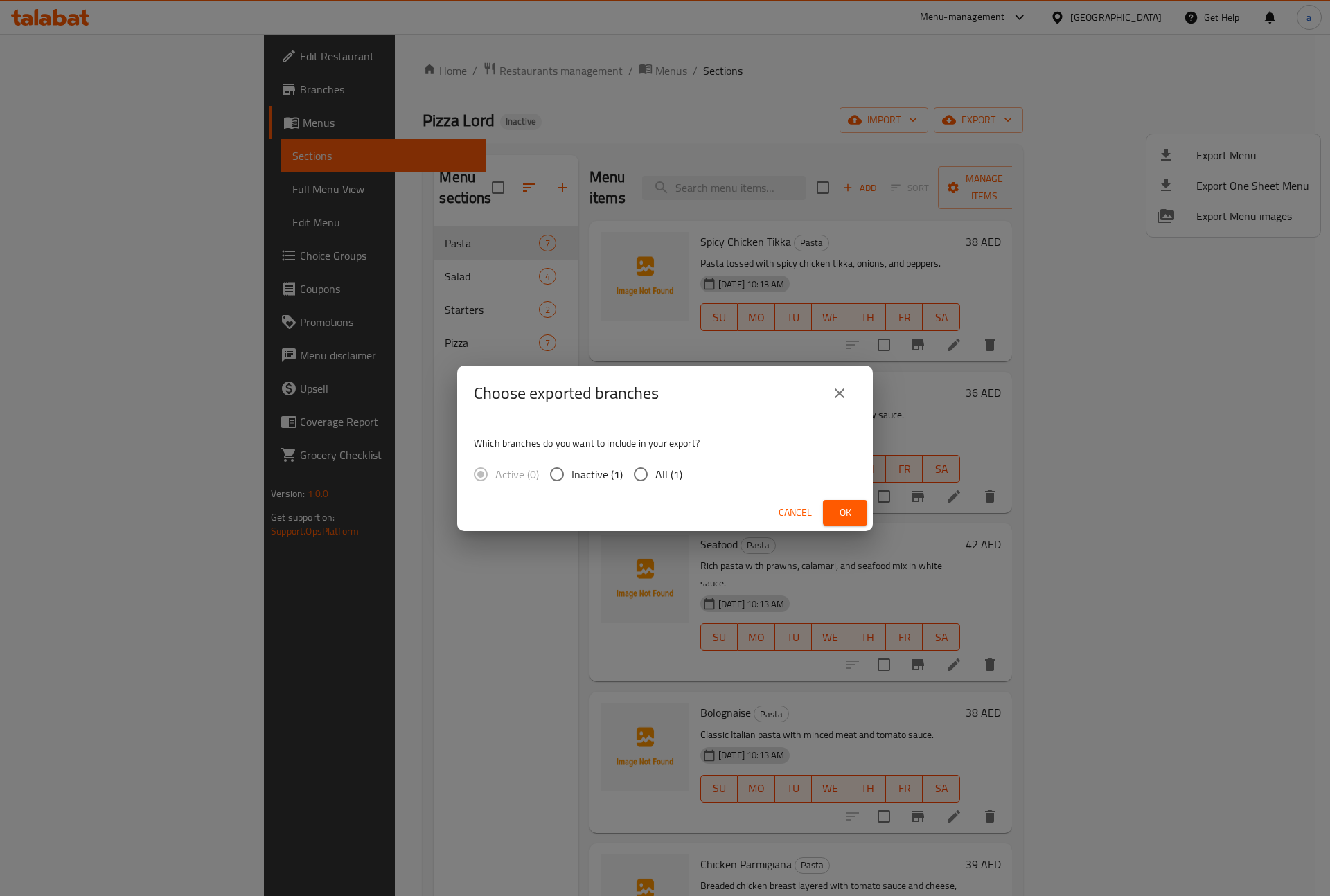
click at [647, 485] on input "All (1)" at bounding box center [641, 474] width 29 height 29
radio input "true"
click at [838, 520] on span "Ok" at bounding box center [845, 513] width 22 height 17
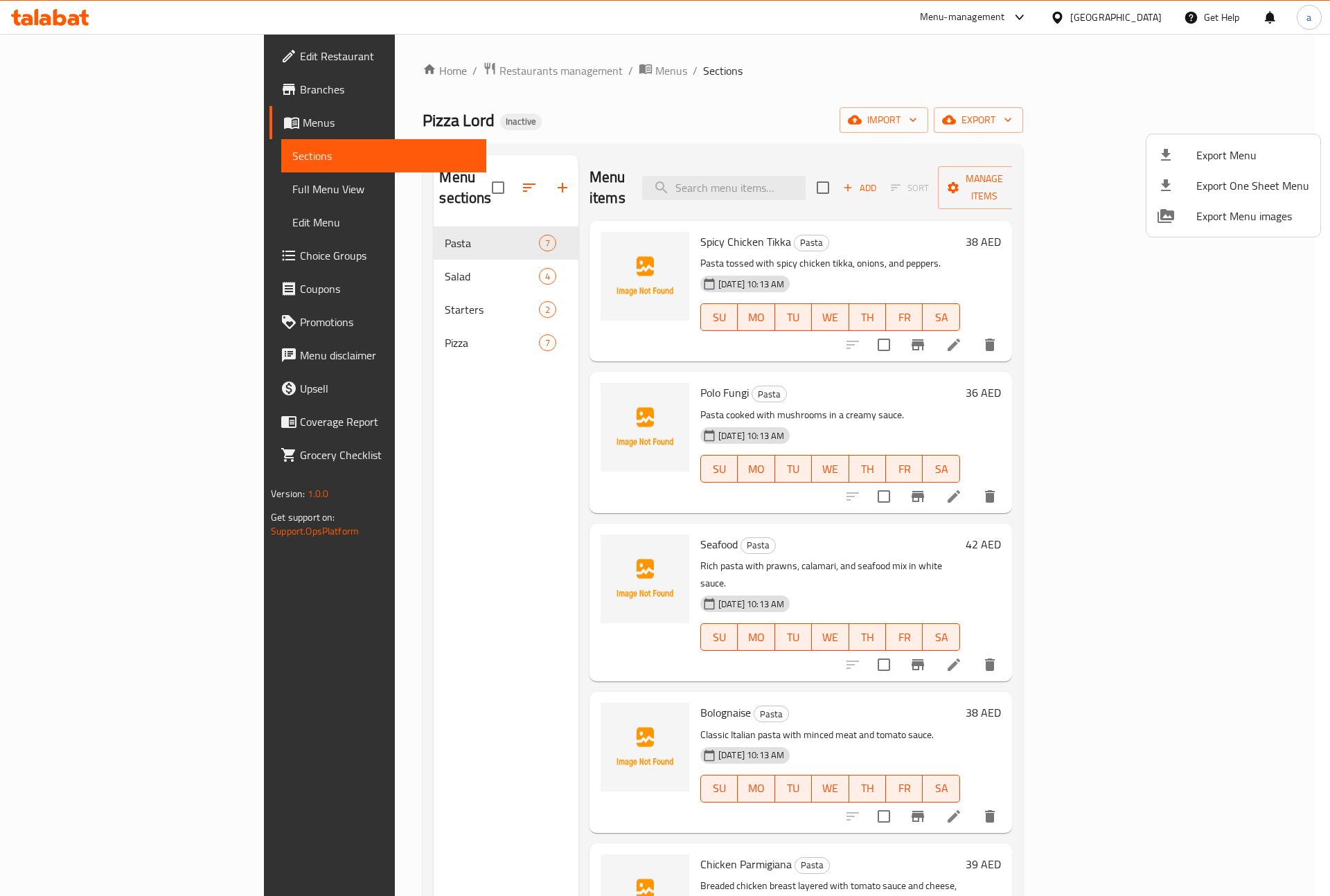
click at [722, 63] on div at bounding box center [665, 448] width 1330 height 896
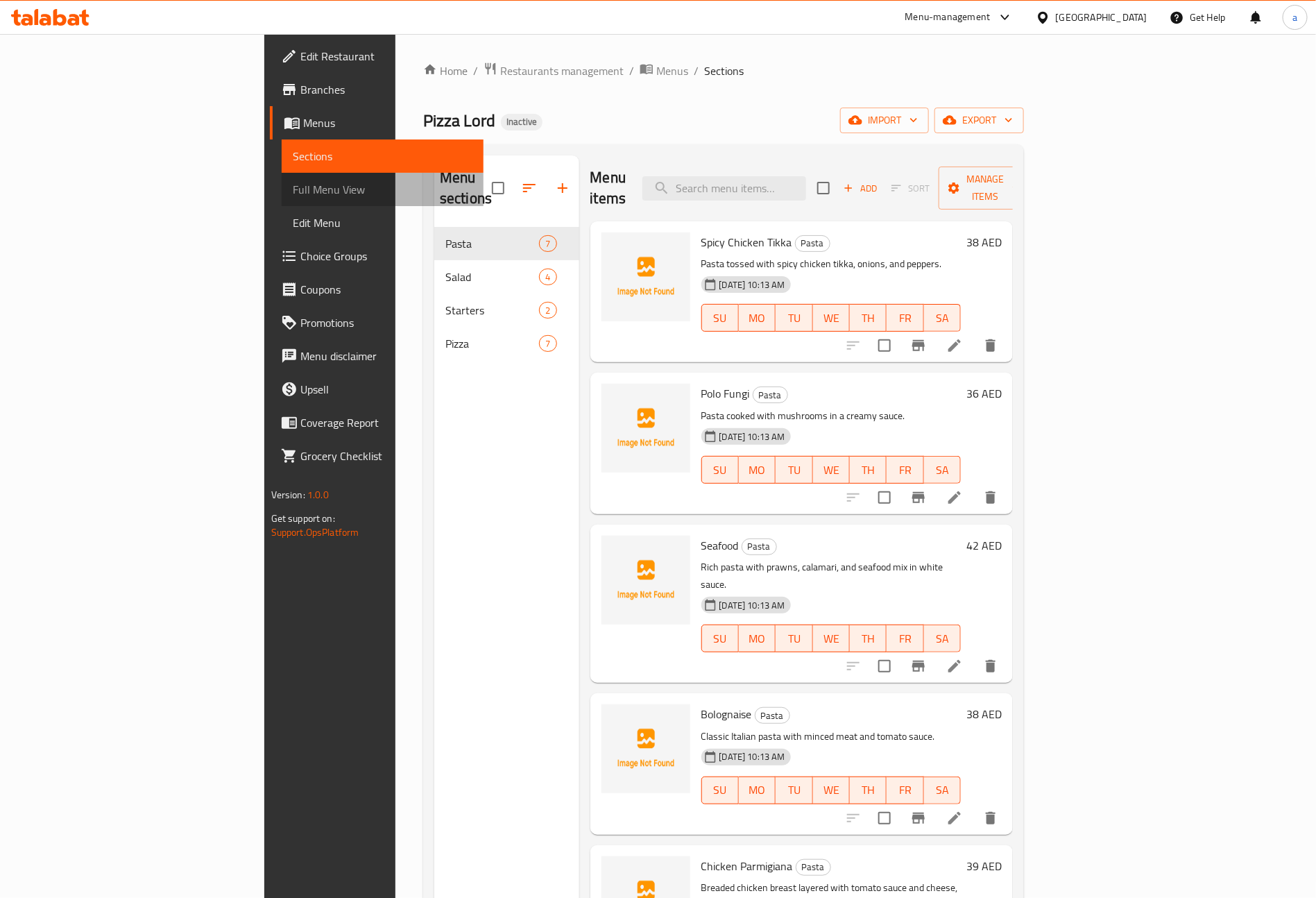
click at [292, 190] on span "Full Menu View" at bounding box center [383, 190] width 181 height 17
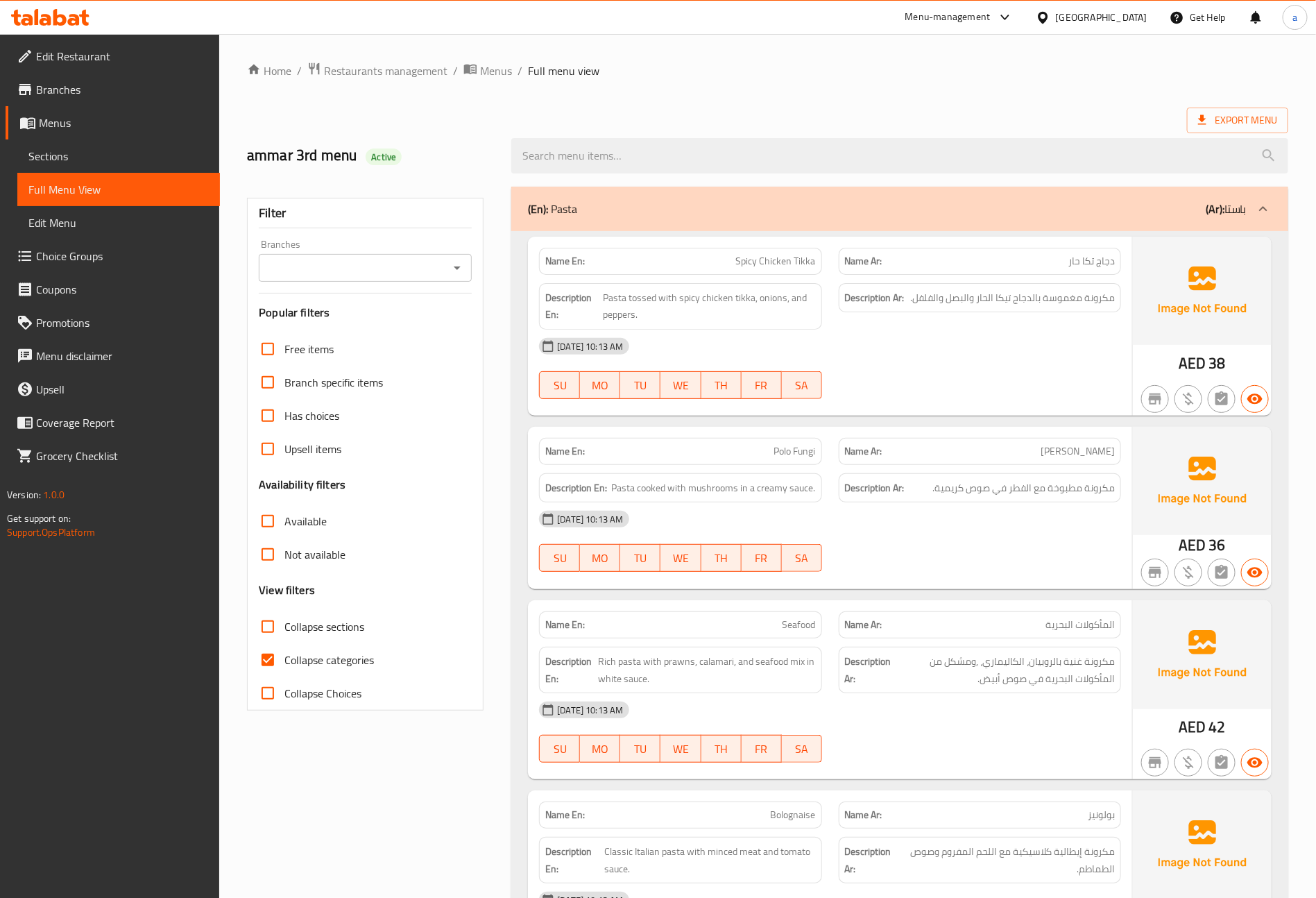
click at [337, 668] on span "Collapse categories" at bounding box center [329, 660] width 90 height 17
click at [284, 669] on input "Collapse categories" at bounding box center [268, 660] width 34 height 34
checkbox input "false"
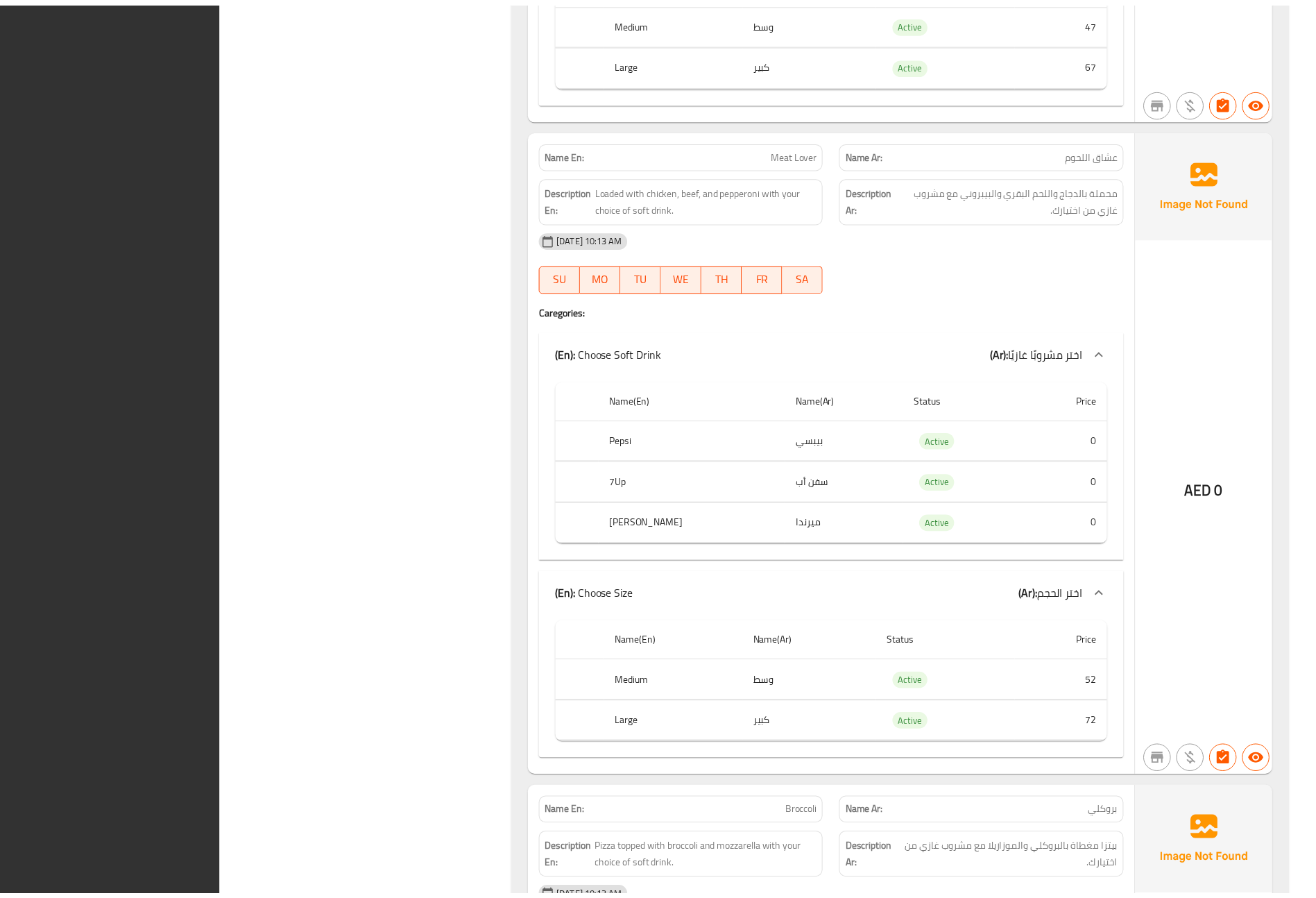
scroll to position [6695, 0]
